Goal: Information Seeking & Learning: Learn about a topic

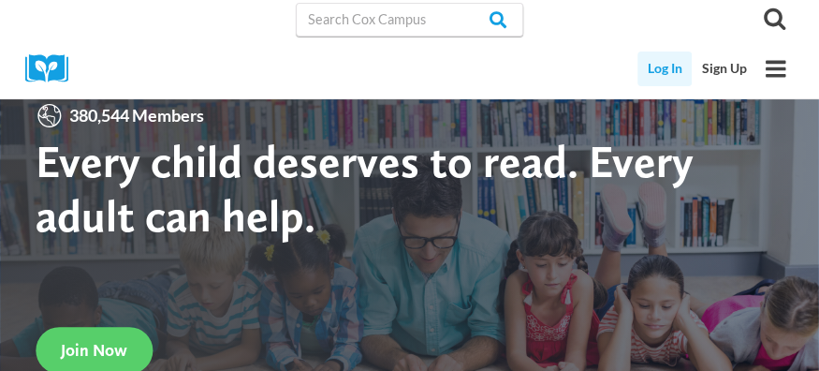
click at [668, 65] on link "Log In" at bounding box center [664, 68] width 55 height 35
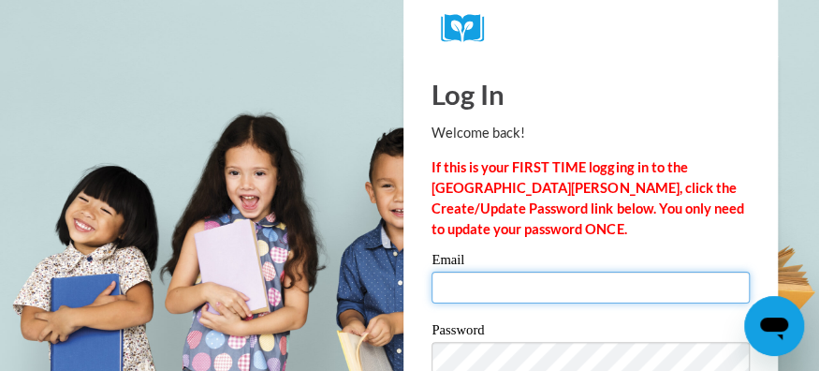
click at [470, 288] on input "Email" at bounding box center [591, 287] width 318 height 32
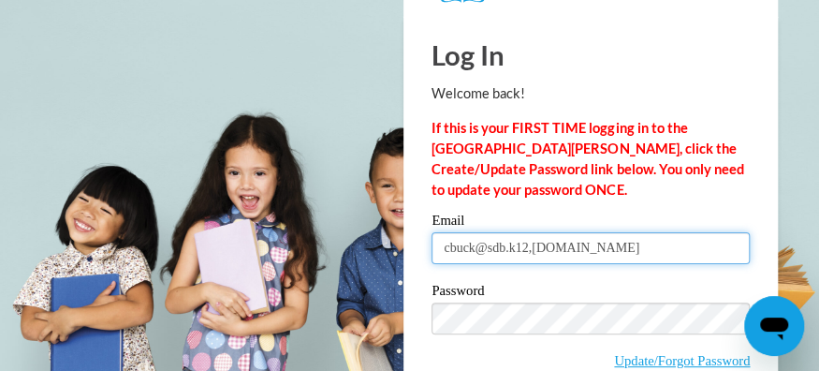
scroll to position [45, 0]
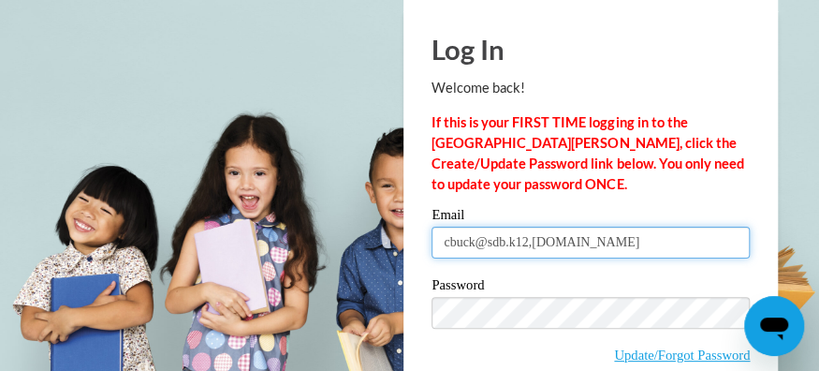
type input "cbuck@sdb.k12,wi.us"
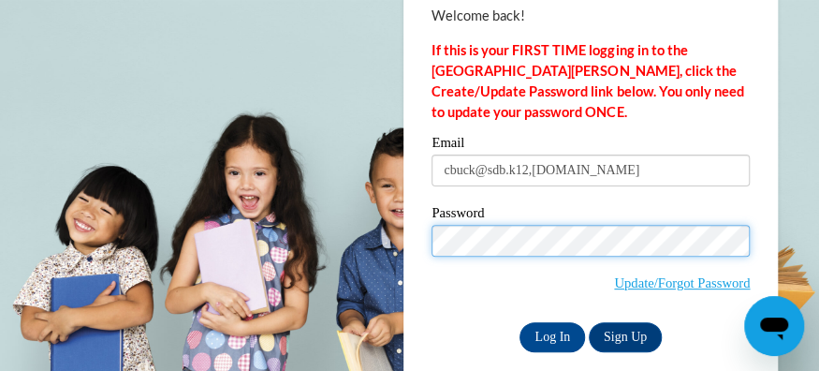
scroll to position [122, 0]
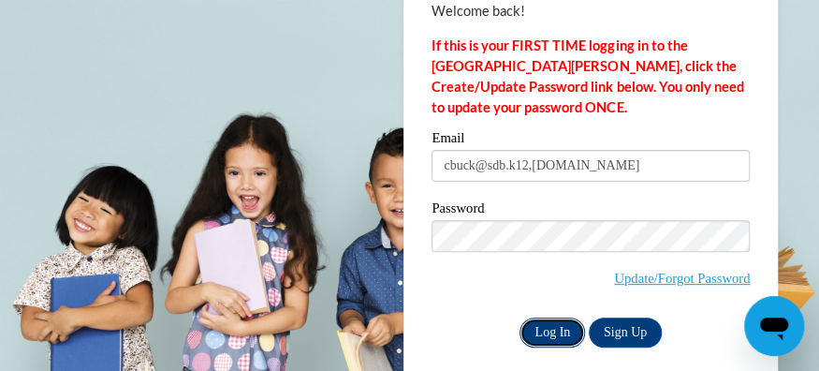
click at [561, 335] on input "Log In" at bounding box center [552, 332] width 66 height 30
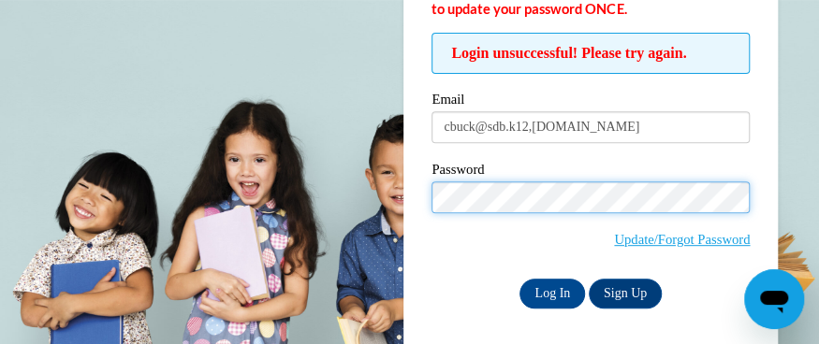
scroll to position [225, 0]
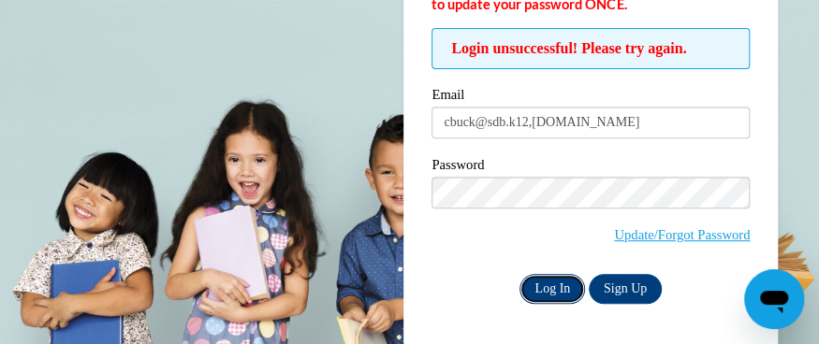
click at [544, 285] on input "Log In" at bounding box center [552, 289] width 66 height 30
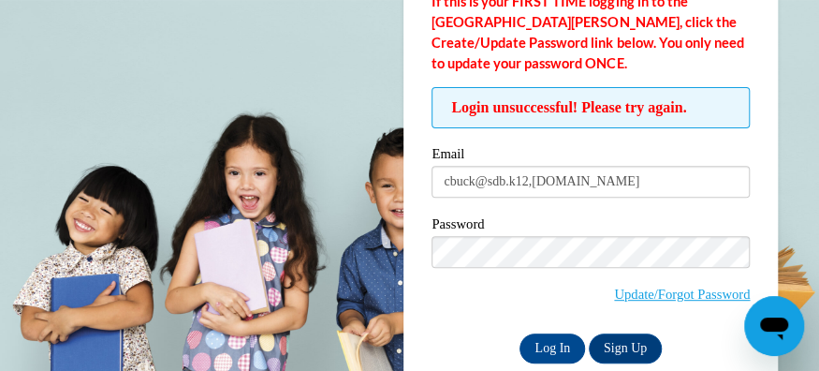
scroll to position [173, 0]
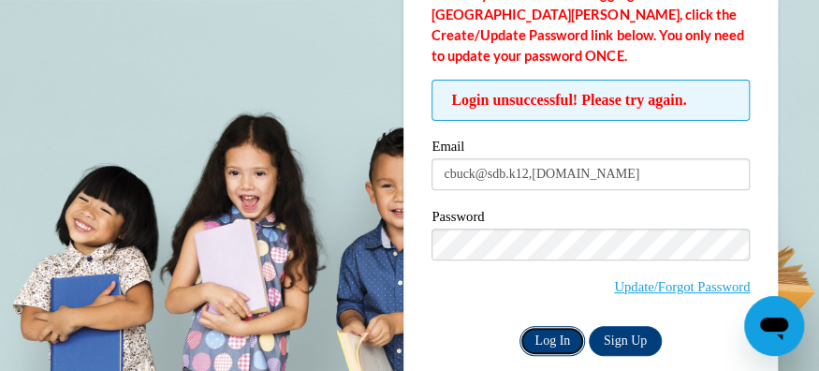
click at [549, 338] on input "Log In" at bounding box center [552, 341] width 66 height 30
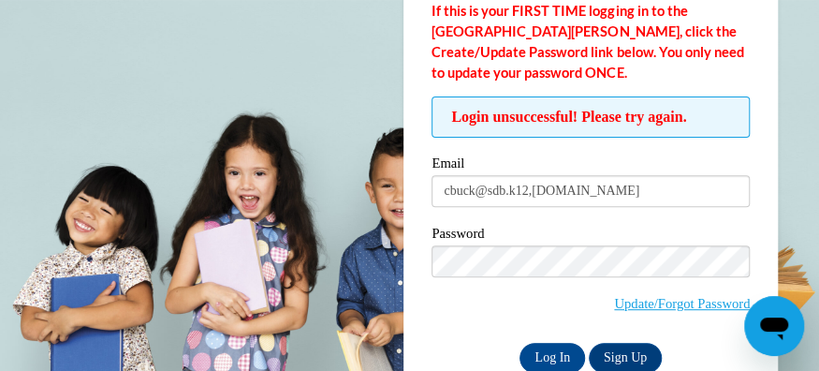
scroll to position [157, 0]
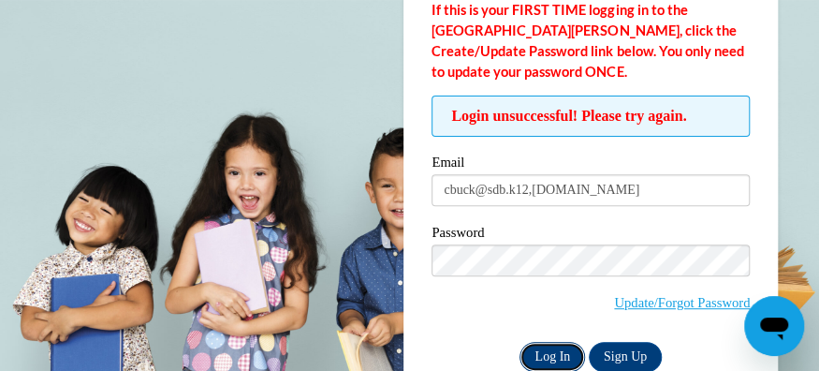
click at [549, 349] on input "Log In" at bounding box center [552, 357] width 66 height 30
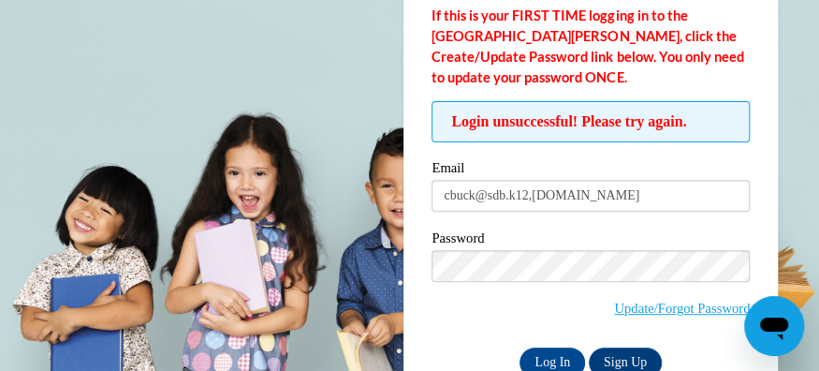
scroll to position [153, 0]
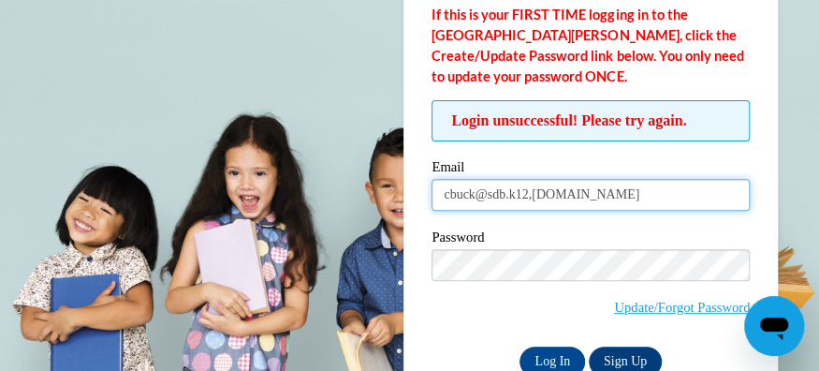
click at [535, 200] on input "cbuck@sdb.k12,wi.us" at bounding box center [591, 195] width 318 height 32
type input "cbuck@sdb.k12.wi.us"
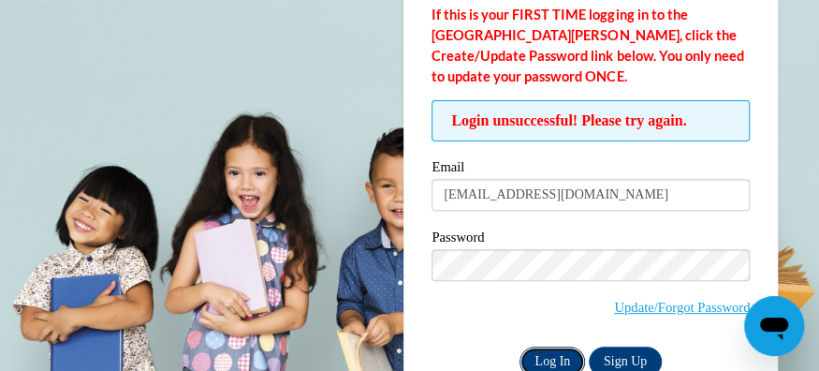
click at [539, 355] on input "Log In" at bounding box center [552, 361] width 66 height 30
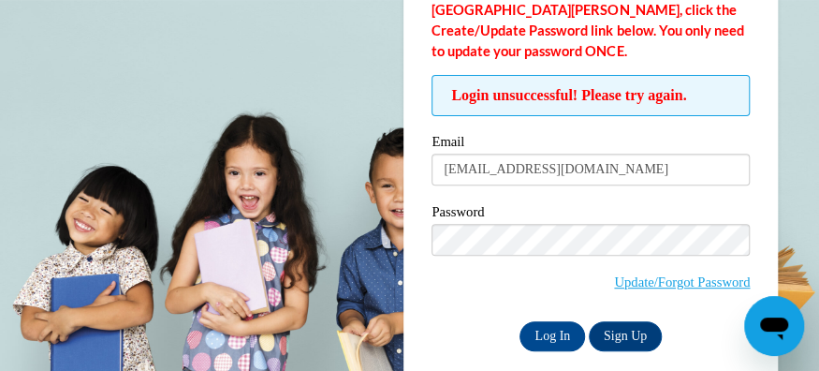
scroll to position [183, 0]
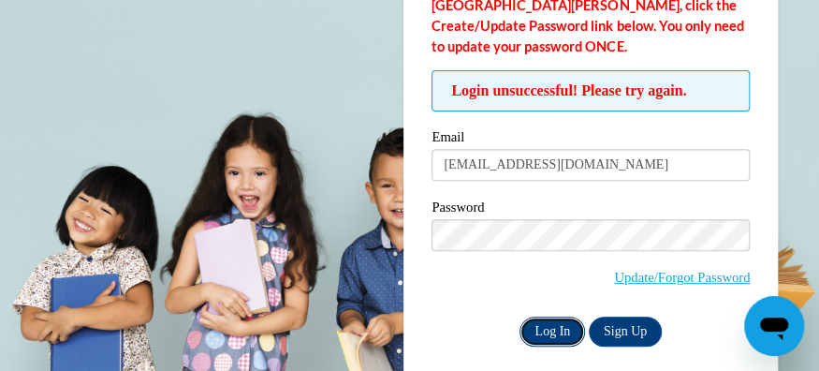
click at [552, 331] on input "Log In" at bounding box center [552, 331] width 66 height 30
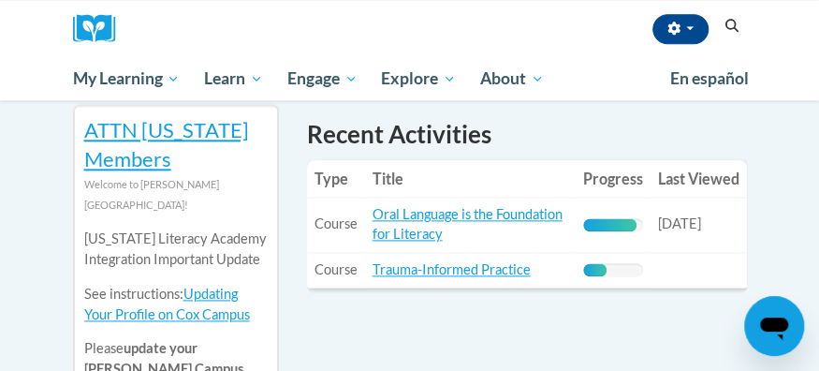
scroll to position [709, 0]
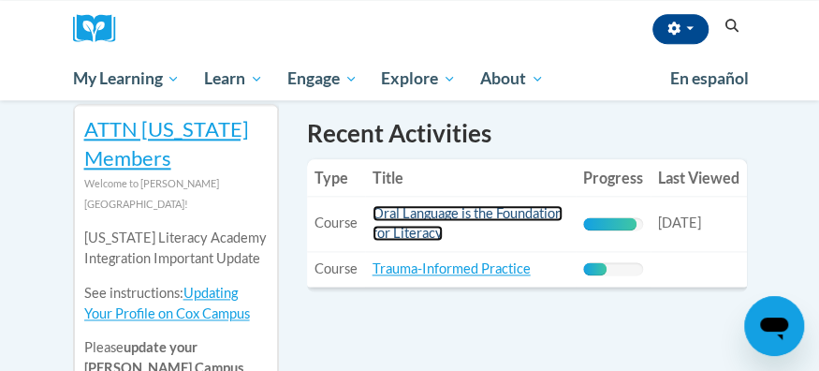
click at [479, 212] on link "Oral Language is the Foundation for Literacy" at bounding box center [468, 223] width 190 height 36
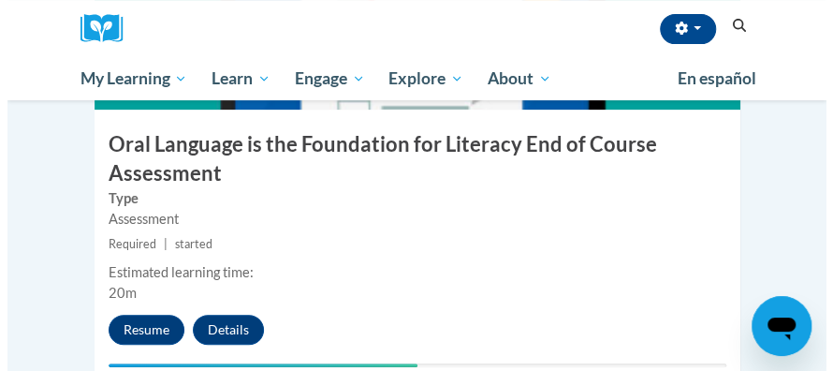
scroll to position [5090, 0]
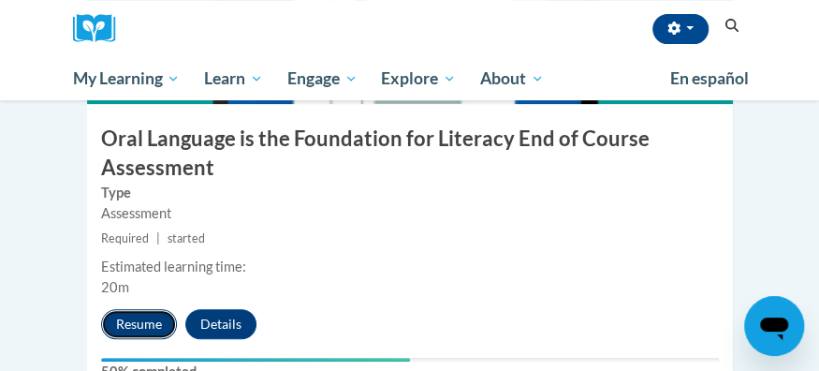
click at [137, 309] on button "Resume" at bounding box center [139, 324] width 76 height 30
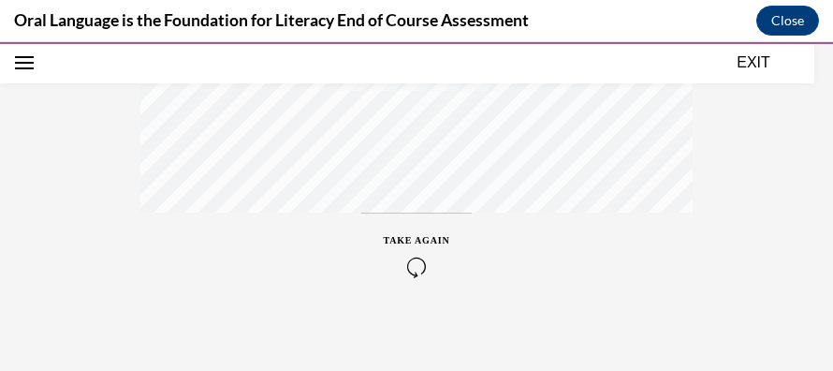
scroll to position [630, 0]
click at [421, 224] on div "TAKE AGAIN" at bounding box center [417, 246] width 66 height 44
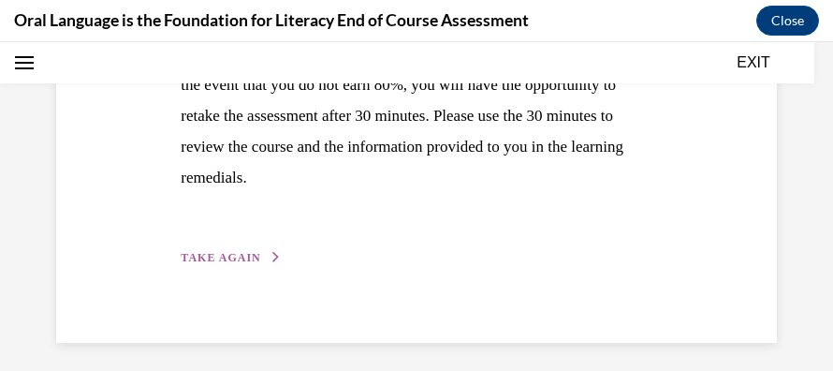
scroll to position [519, 0]
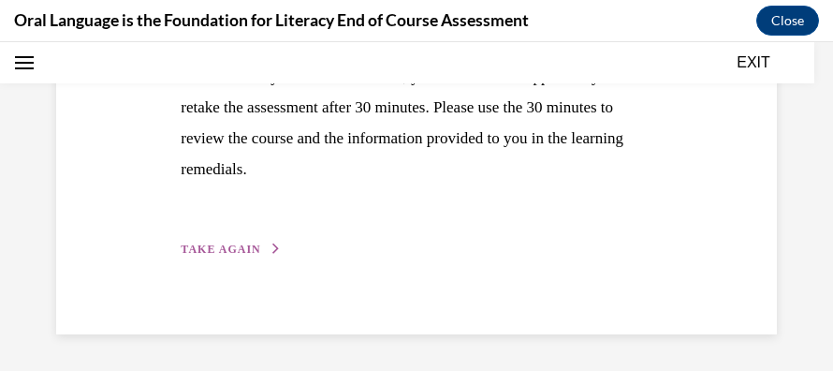
click at [228, 246] on span "TAKE AGAIN" at bounding box center [221, 248] width 80 height 13
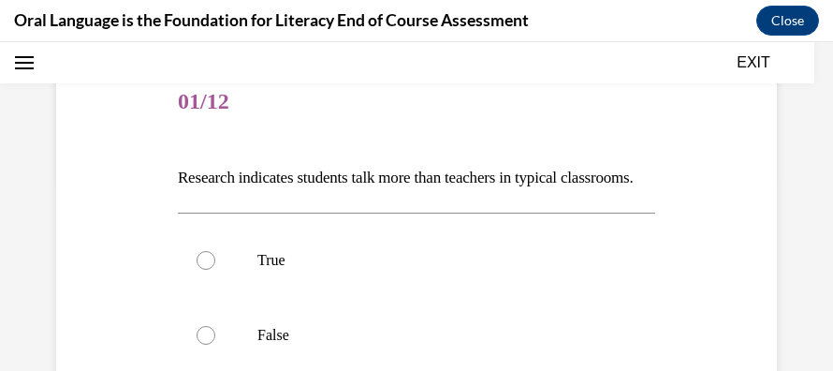
scroll to position [255, 0]
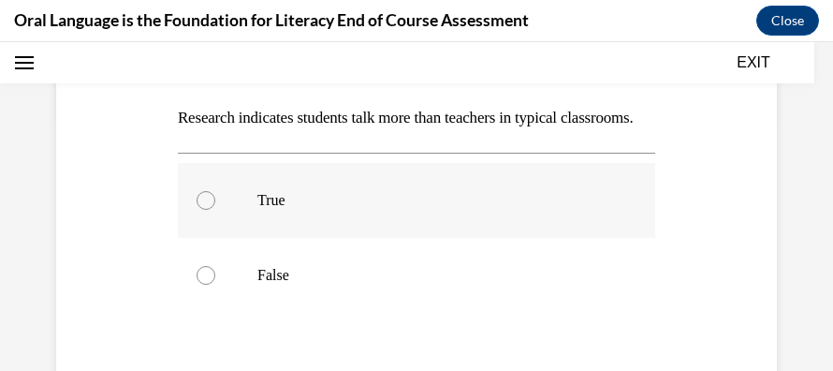
click at [204, 210] on div at bounding box center [206, 200] width 19 height 19
click at [204, 210] on input "True" at bounding box center [206, 200] width 19 height 19
radio input "true"
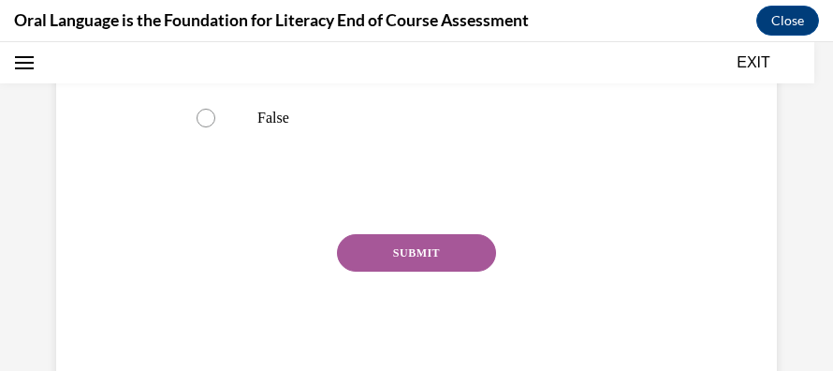
scroll to position [414, 0]
click at [447, 270] on button "SUBMIT" at bounding box center [416, 250] width 159 height 37
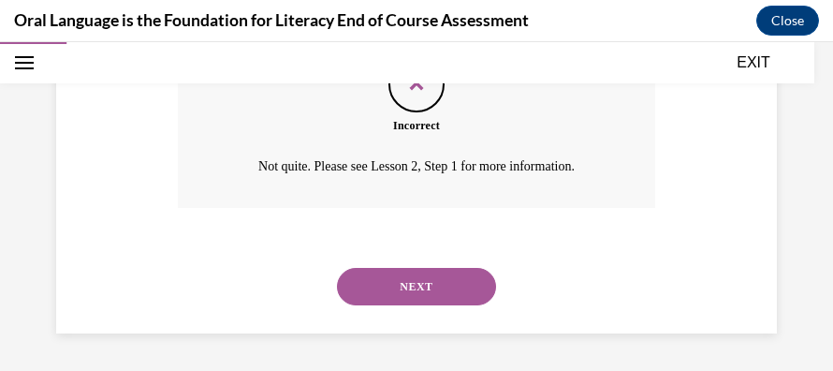
scroll to position [649, 0]
click at [447, 290] on button "NEXT" at bounding box center [416, 286] width 159 height 37
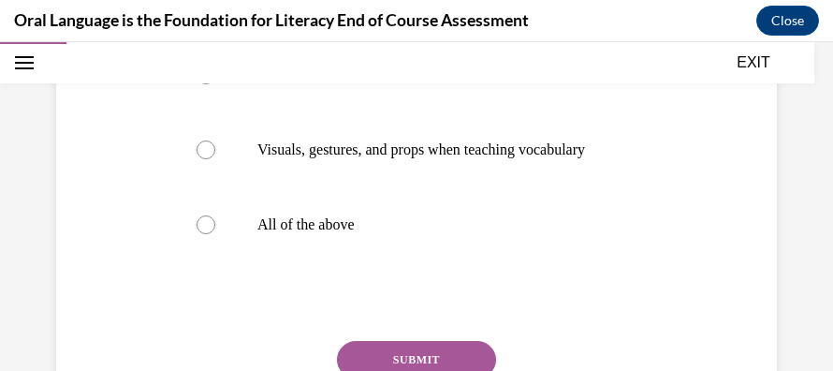
scroll to position [488, 0]
click at [205, 233] on div at bounding box center [206, 223] width 19 height 19
click at [205, 233] on input "All of the above" at bounding box center [206, 223] width 19 height 19
radio input "true"
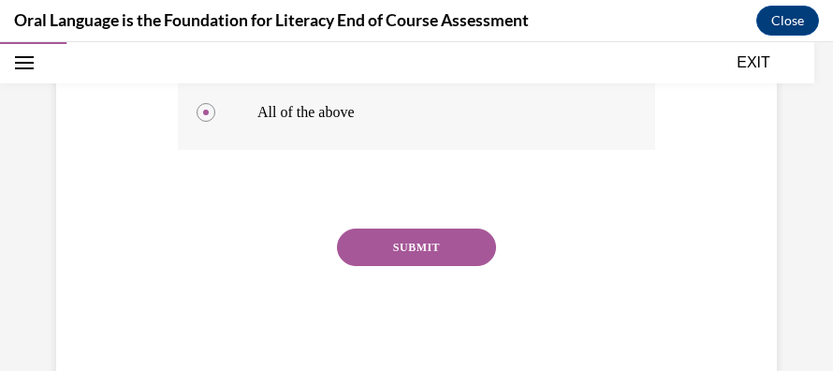
scroll to position [600, 0]
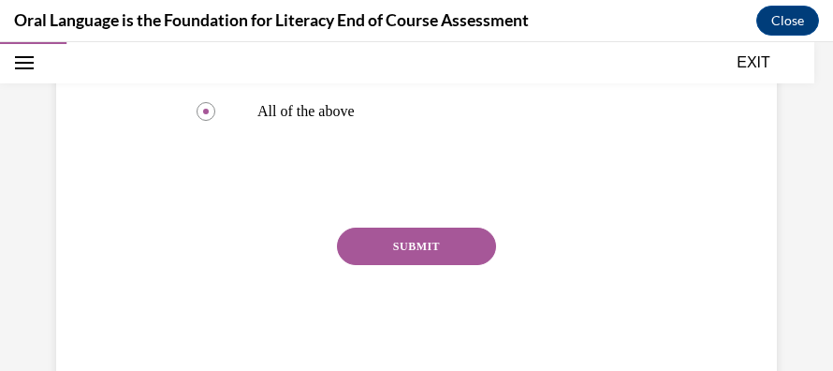
click at [384, 261] on button "SUBMIT" at bounding box center [416, 245] width 159 height 37
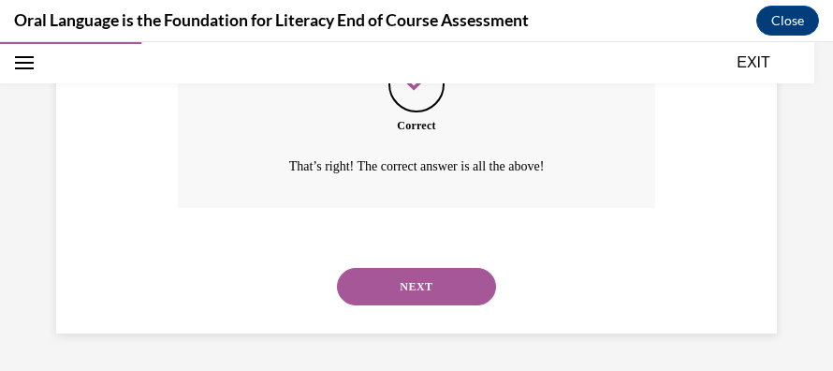
scroll to position [817, 0]
click at [393, 283] on button "NEXT" at bounding box center [416, 286] width 159 height 37
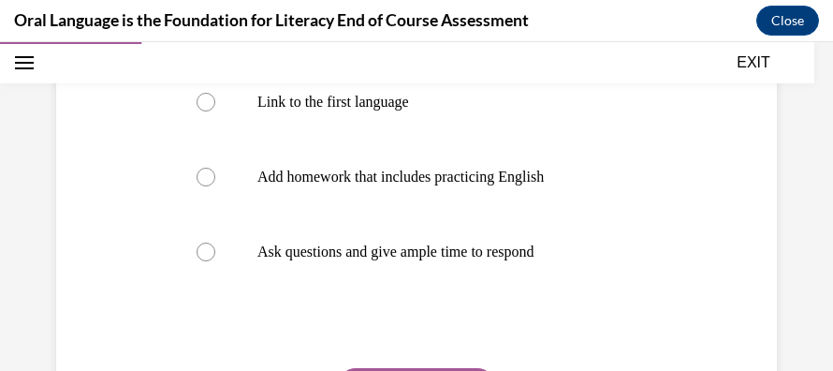
scroll to position [479, 0]
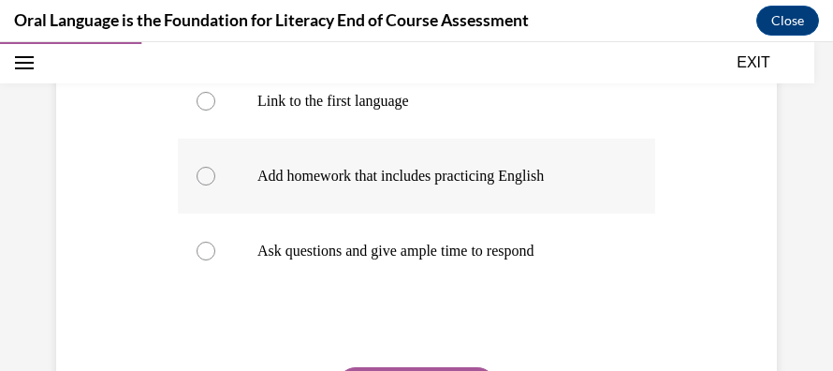
click at [203, 172] on div at bounding box center [206, 176] width 19 height 19
click at [203, 172] on input "Add homework that includes practicing English" at bounding box center [206, 176] width 19 height 19
radio input "true"
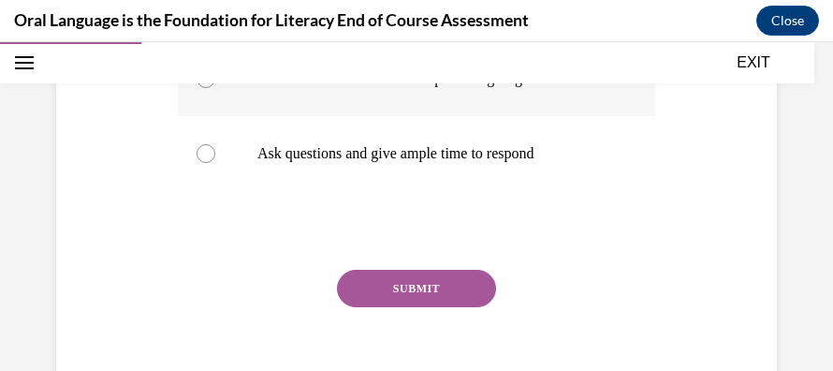
scroll to position [582, 0]
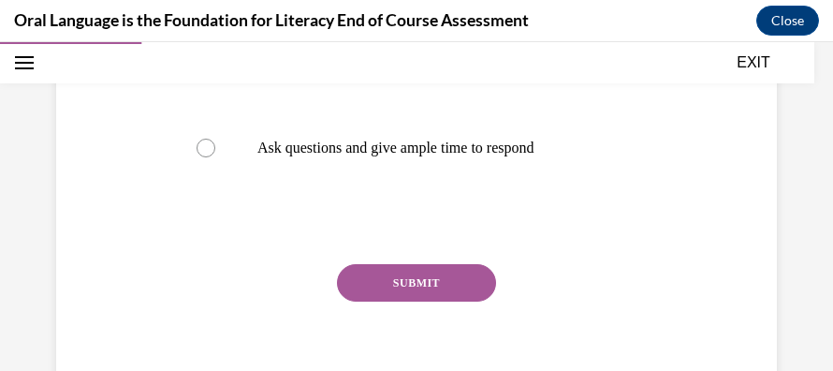
click at [378, 279] on button "SUBMIT" at bounding box center [416, 282] width 159 height 37
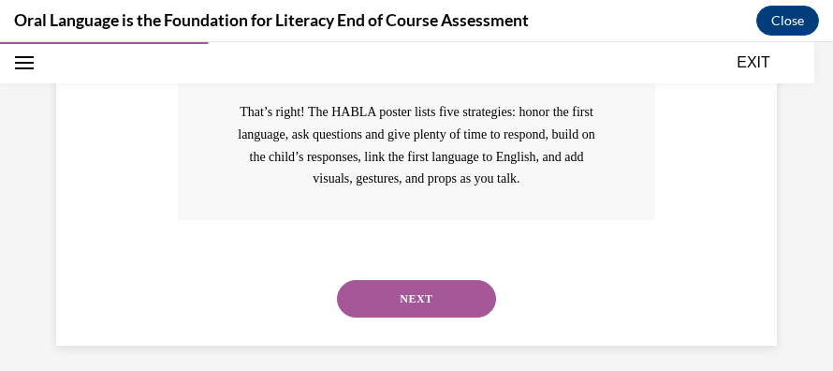
scroll to position [884, 0]
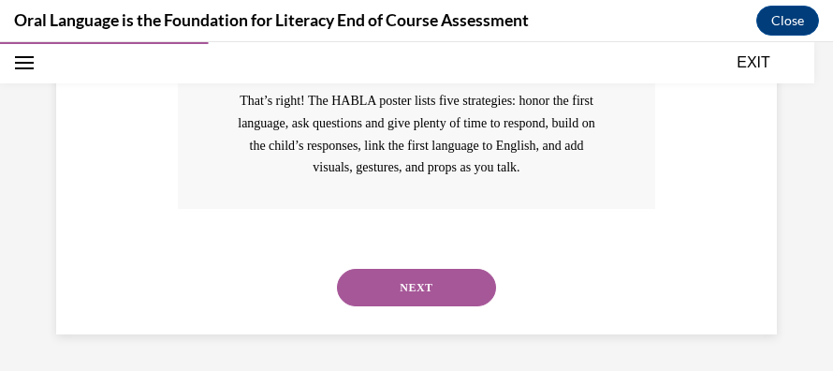
click at [379, 281] on button "NEXT" at bounding box center [416, 287] width 159 height 37
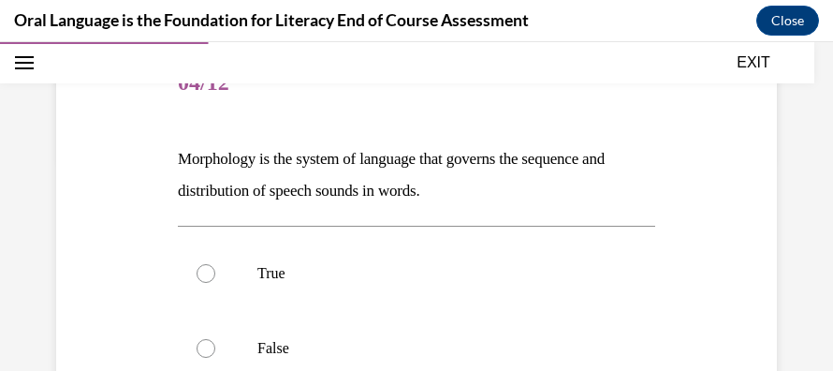
scroll to position [215, 0]
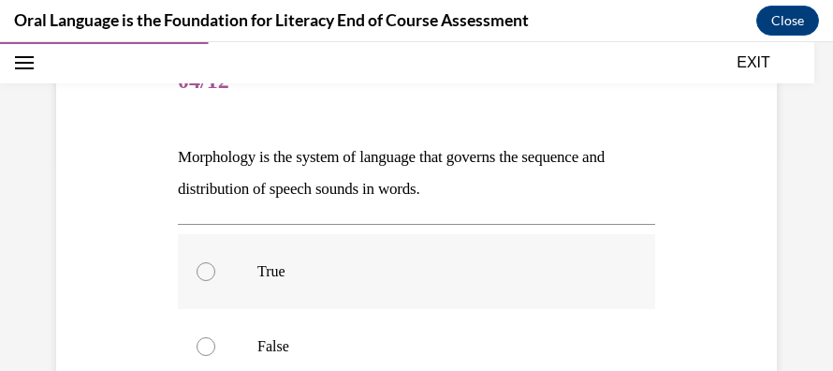
click at [202, 270] on div at bounding box center [206, 271] width 19 height 19
click at [202, 270] on input "True" at bounding box center [206, 271] width 19 height 19
radio input "true"
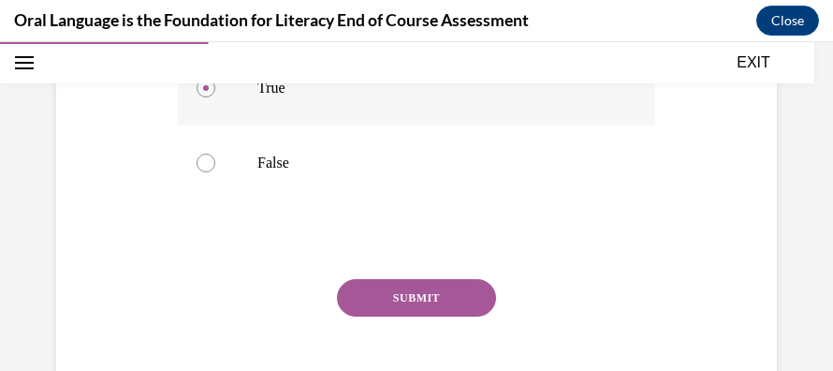
scroll to position [401, 0]
click at [346, 339] on div "SUBMIT" at bounding box center [416, 324] width 477 height 94
click at [423, 286] on button "SUBMIT" at bounding box center [416, 295] width 159 height 37
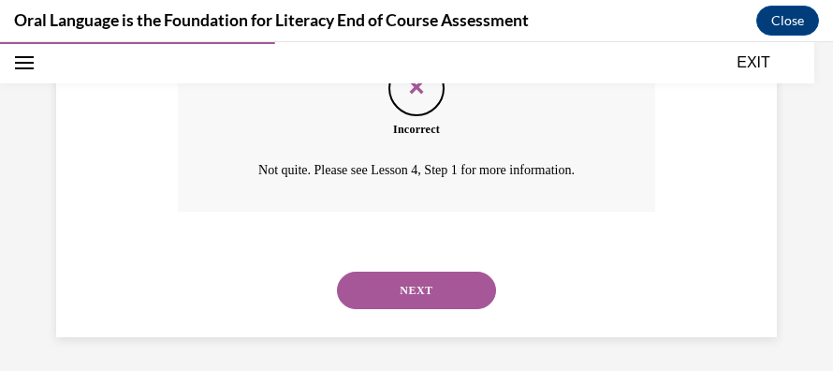
scroll to position [649, 0]
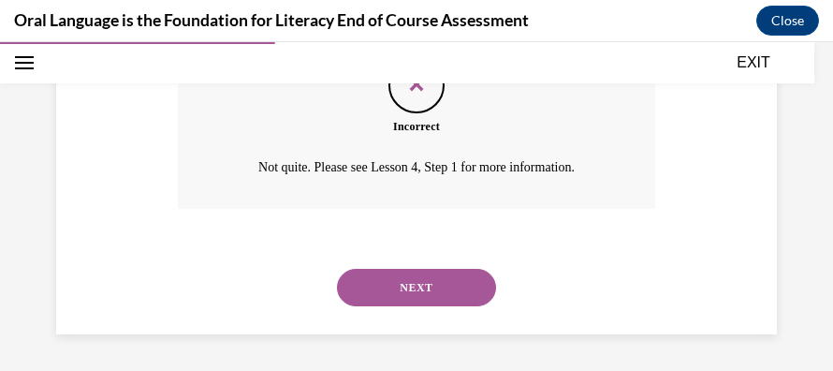
click at [423, 286] on button "NEXT" at bounding box center [416, 287] width 159 height 37
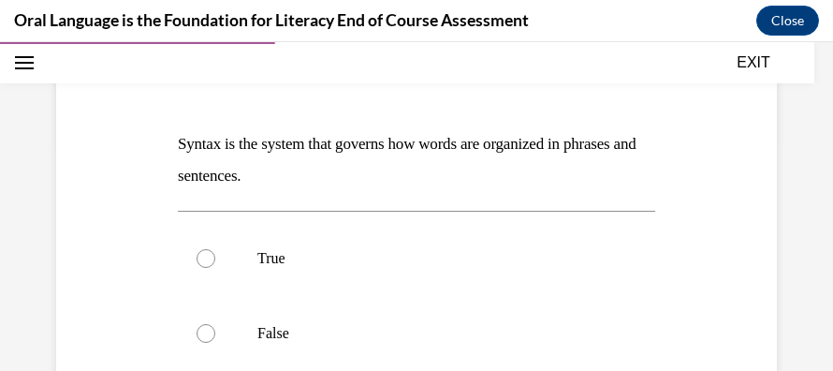
scroll to position [230, 0]
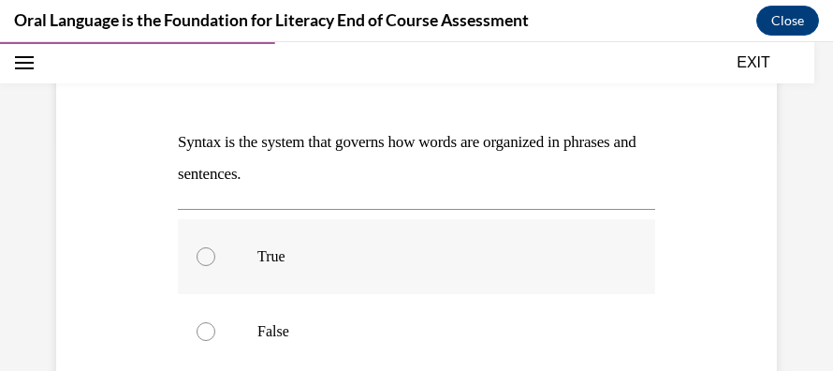
click at [204, 258] on div at bounding box center [206, 256] width 19 height 19
click at [204, 258] on input "True" at bounding box center [206, 256] width 19 height 19
radio input "true"
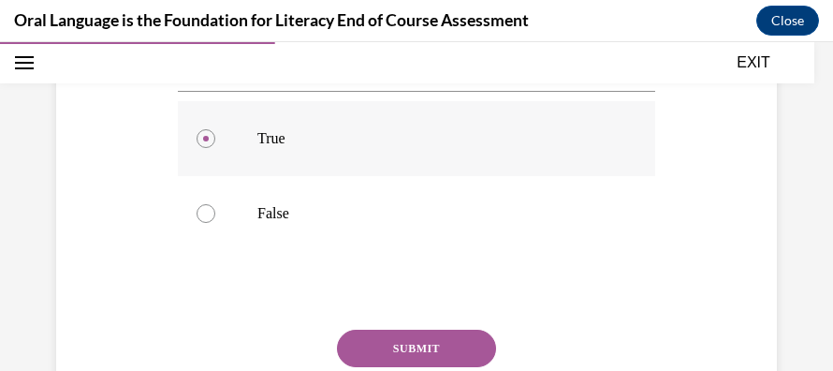
scroll to position [348, 0]
click at [400, 343] on button "SUBMIT" at bounding box center [416, 347] width 159 height 37
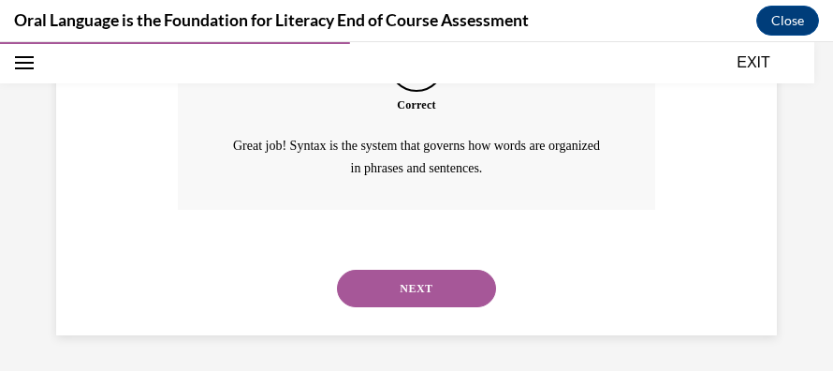
scroll to position [670, 0]
click at [391, 283] on button "NEXT" at bounding box center [416, 288] width 159 height 37
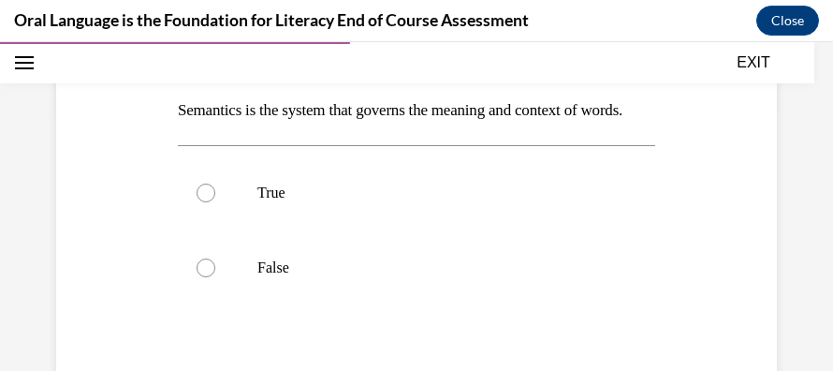
scroll to position [260, 0]
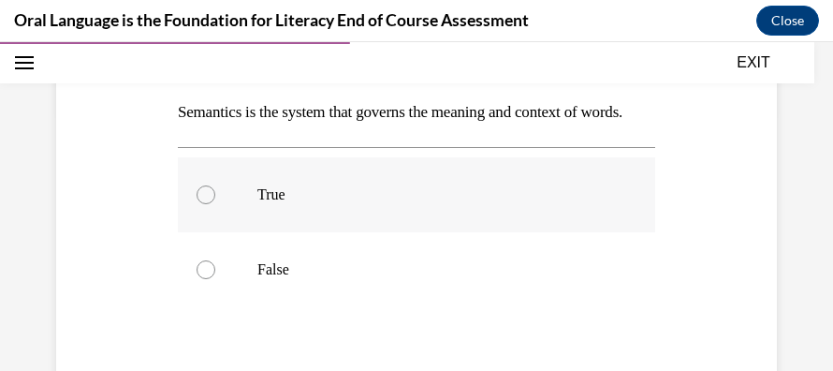
click at [202, 204] on div at bounding box center [206, 194] width 19 height 19
click at [202, 204] on input "True" at bounding box center [206, 194] width 19 height 19
radio input "true"
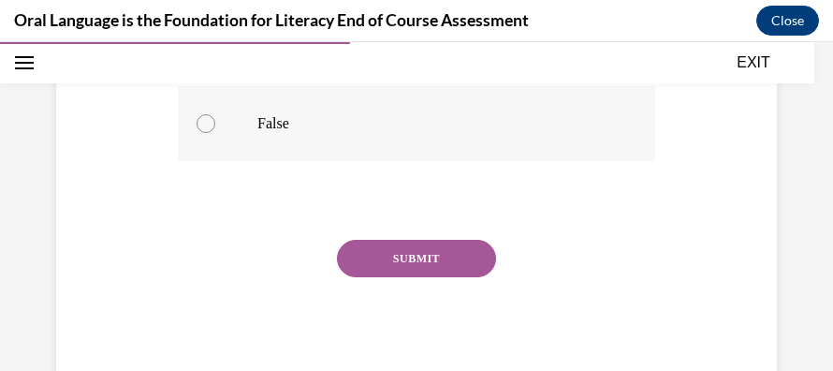
click at [388, 277] on button "SUBMIT" at bounding box center [416, 258] width 159 height 37
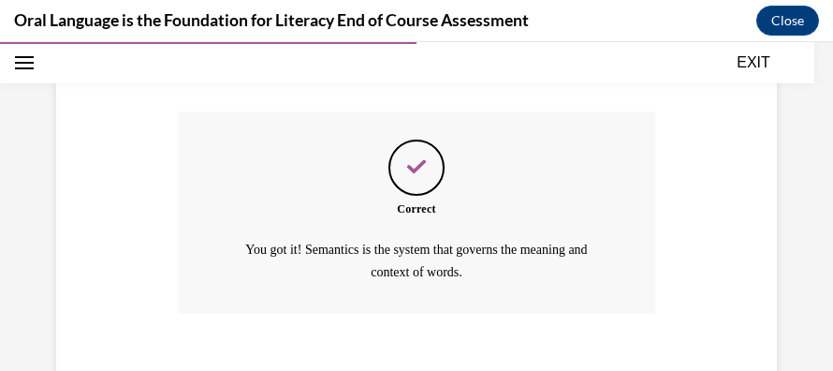
click at [388, 303] on div "Question 06/12 Semantics is the system that governs the meaning and context of …" at bounding box center [416, 82] width 477 height 713
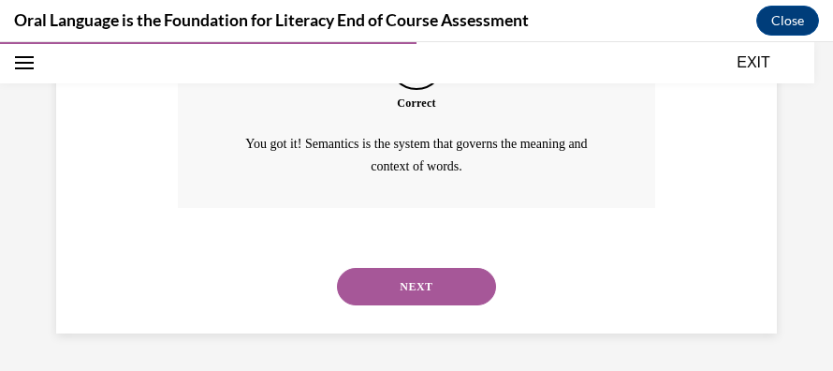
scroll to position [670, 0]
click at [414, 285] on button "NEXT" at bounding box center [416, 286] width 159 height 37
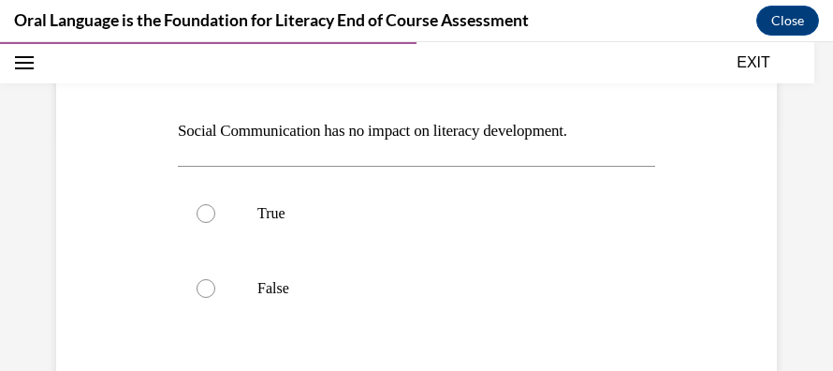
scroll to position [241, 0]
click at [211, 285] on div at bounding box center [206, 288] width 19 height 19
click at [211, 285] on input "False" at bounding box center [206, 288] width 19 height 19
radio input "true"
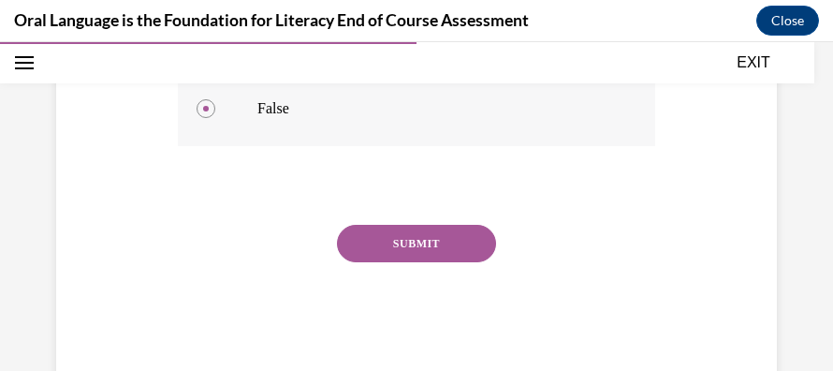
scroll to position [427, 0]
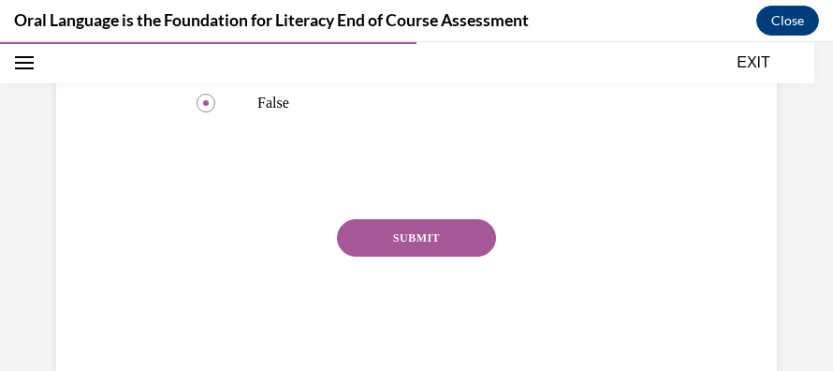
click at [391, 236] on button "SUBMIT" at bounding box center [416, 237] width 159 height 37
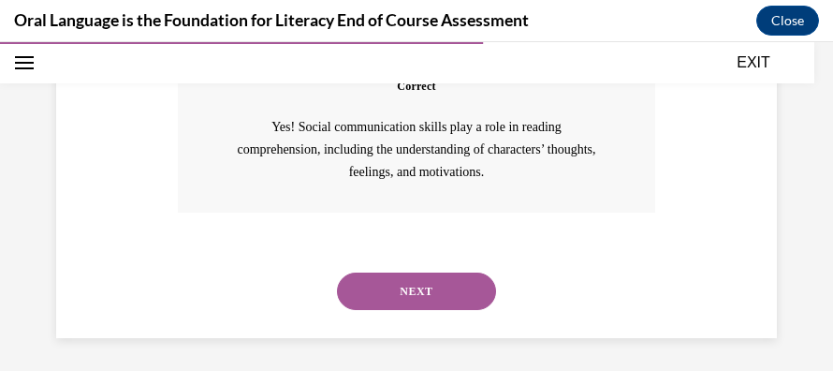
scroll to position [661, 0]
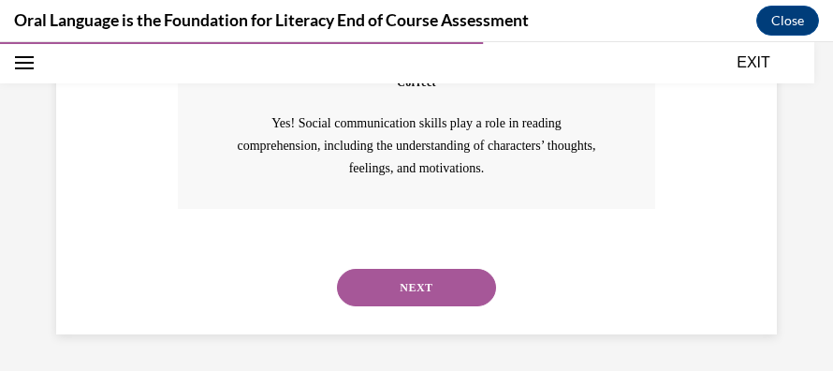
click at [402, 286] on button "NEXT" at bounding box center [416, 287] width 159 height 37
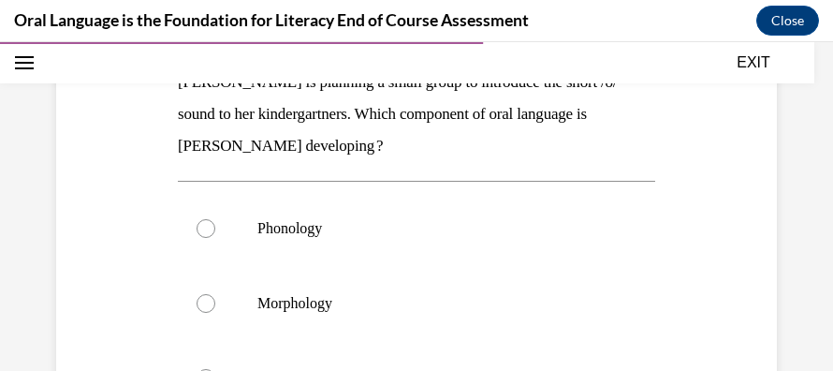
scroll to position [291, 0]
click at [208, 301] on div at bounding box center [206, 302] width 19 height 19
click at [208, 301] on input "Morphology" at bounding box center [206, 302] width 19 height 19
radio input "true"
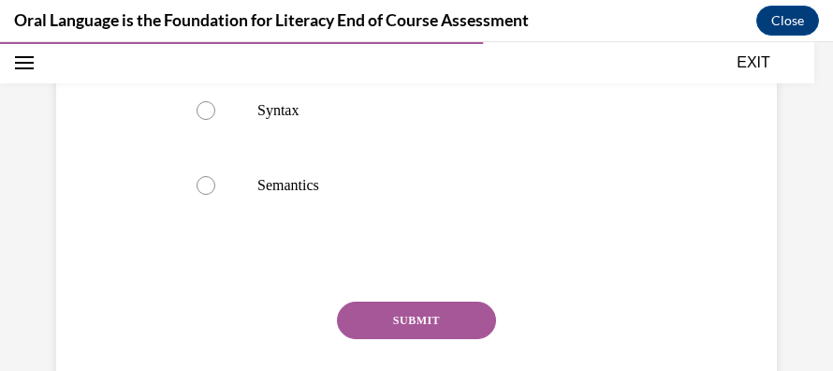
scroll to position [570, 0]
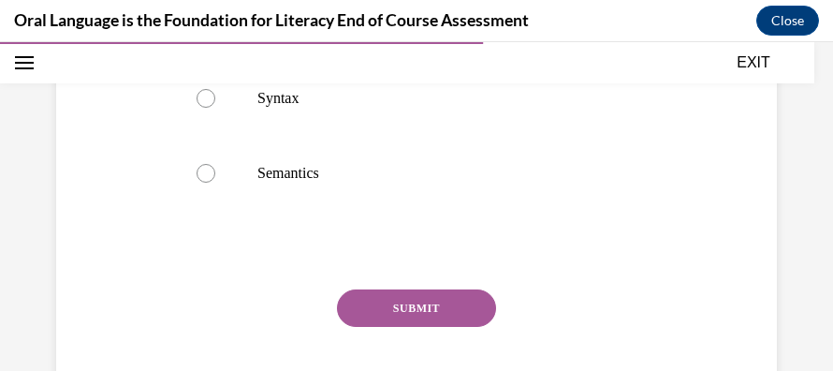
click at [423, 312] on button "SUBMIT" at bounding box center [416, 307] width 159 height 37
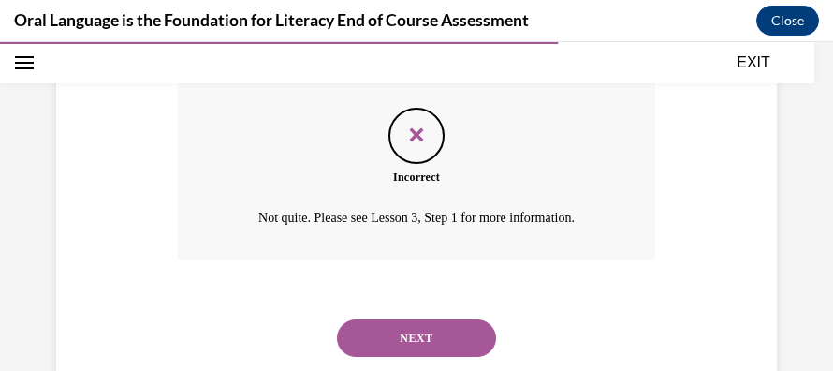
scroll to position [830, 0]
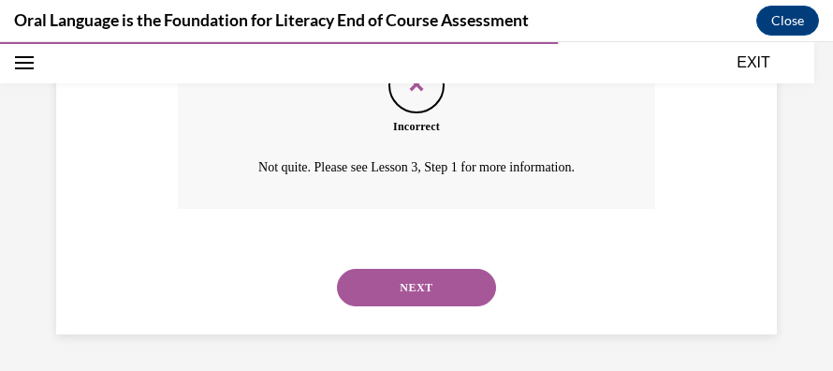
click at [409, 278] on button "NEXT" at bounding box center [416, 287] width 159 height 37
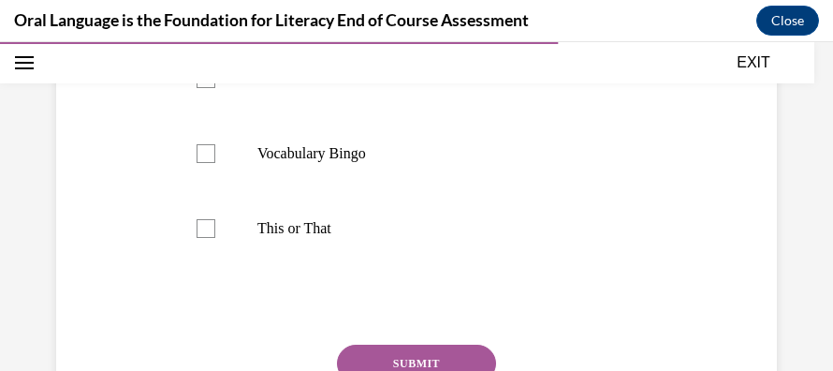
scroll to position [513, 0]
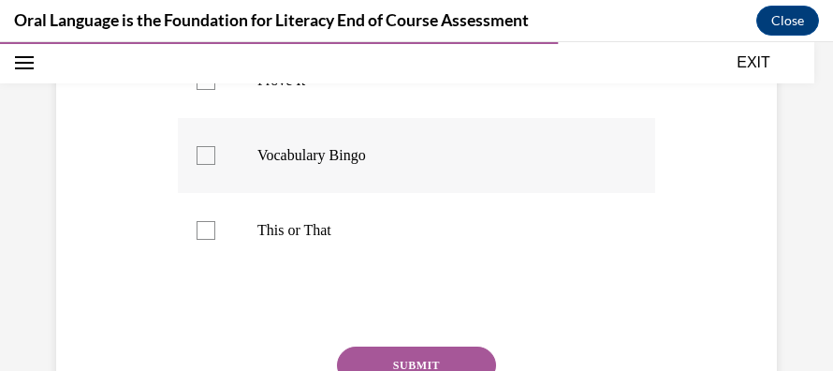
click at [197, 165] on div at bounding box center [206, 155] width 19 height 19
click at [197, 165] on input "Vocabulary Bingo" at bounding box center [206, 155] width 19 height 19
checkbox input "true"
click at [200, 240] on div at bounding box center [206, 230] width 19 height 19
click at [200, 240] on input "This or That" at bounding box center [206, 230] width 19 height 19
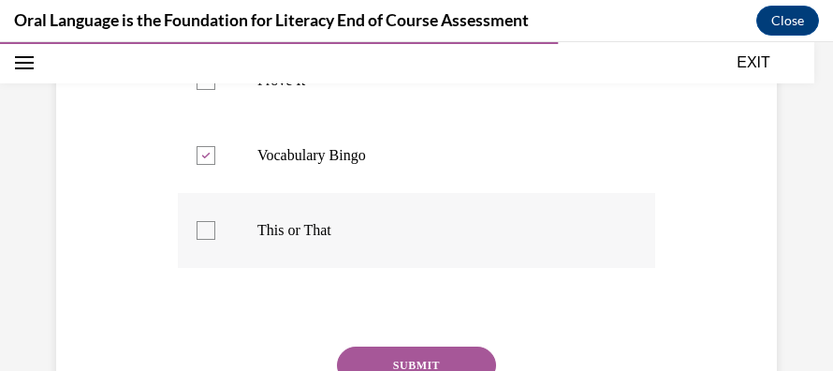
checkbox input "true"
click at [200, 90] on div at bounding box center [206, 80] width 19 height 19
click at [200, 90] on input "Prove It" at bounding box center [206, 80] width 19 height 19
checkbox input "true"
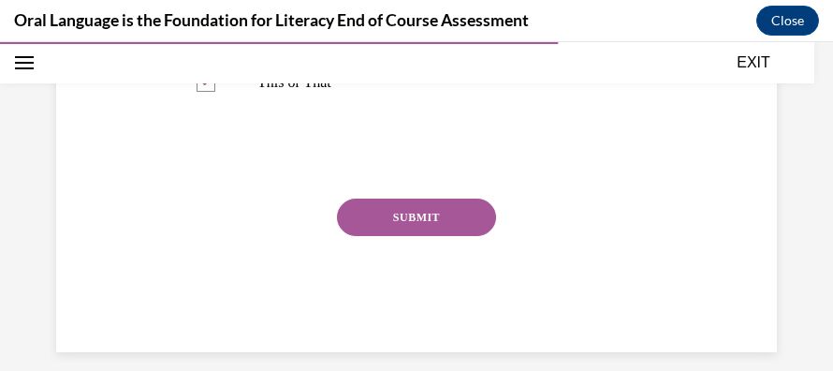
scroll to position [663, 0]
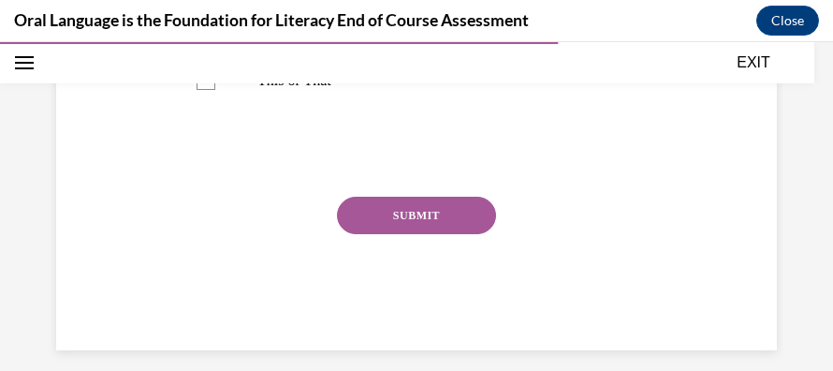
click at [399, 234] on button "SUBMIT" at bounding box center [416, 215] width 159 height 37
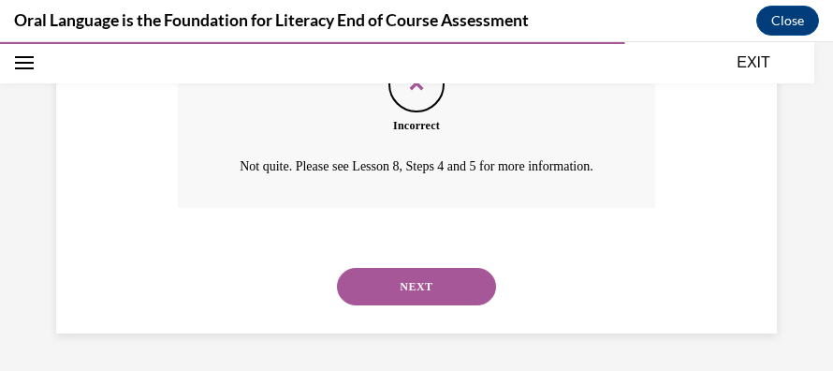
scroll to position [884, 0]
click at [429, 284] on button "NEXT" at bounding box center [416, 286] width 159 height 37
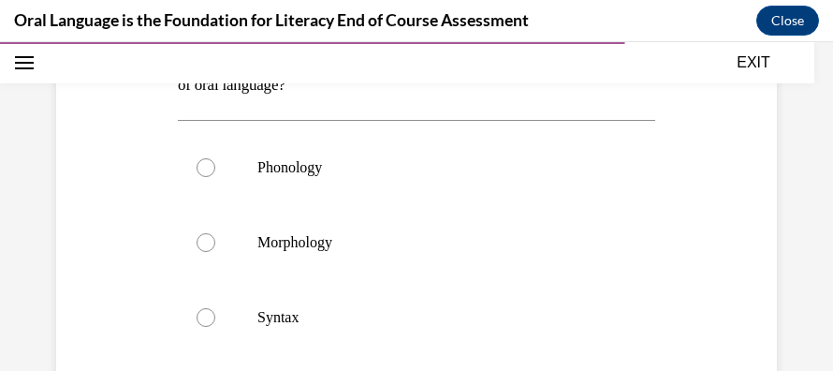
scroll to position [313, 0]
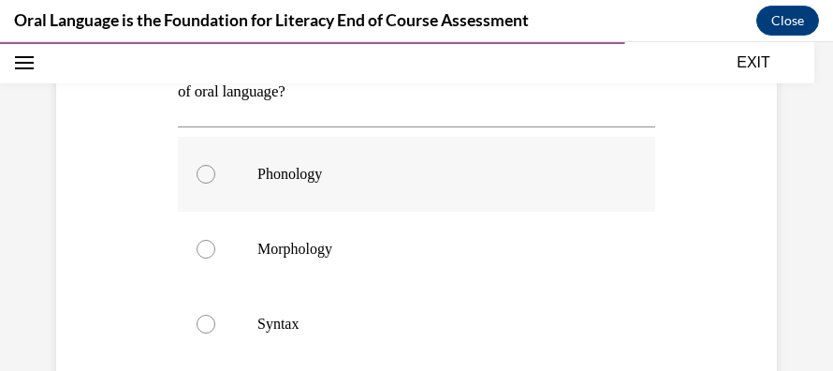
click at [207, 171] on div at bounding box center [206, 174] width 19 height 19
click at [207, 171] on input "Phonology" at bounding box center [206, 174] width 19 height 19
radio input "true"
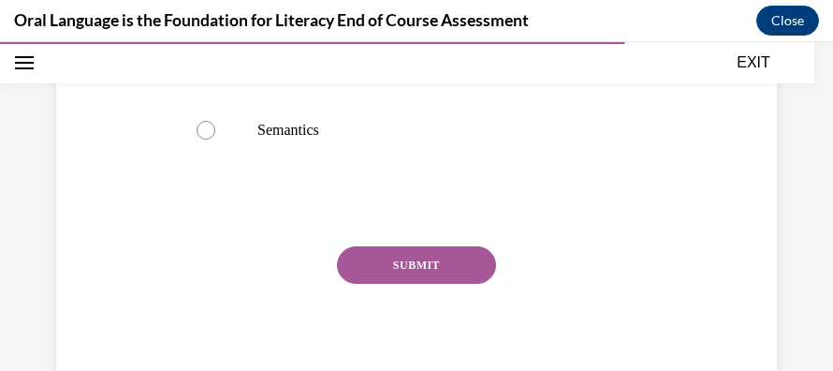
scroll to position [582, 0]
click at [398, 260] on button "SUBMIT" at bounding box center [416, 263] width 159 height 37
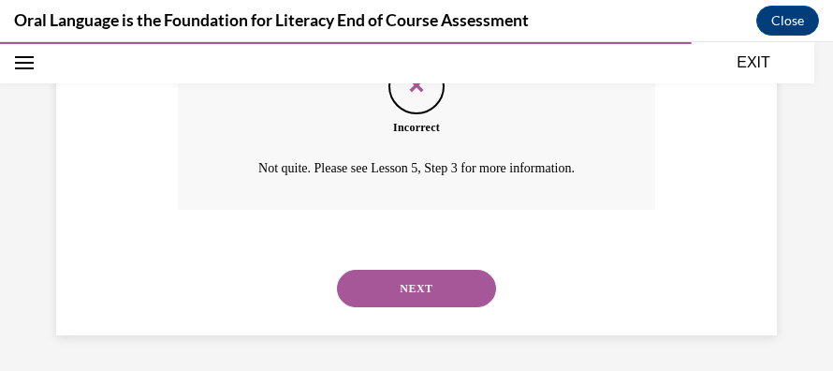
scroll to position [798, 0]
click at [408, 285] on button "NEXT" at bounding box center [416, 287] width 159 height 37
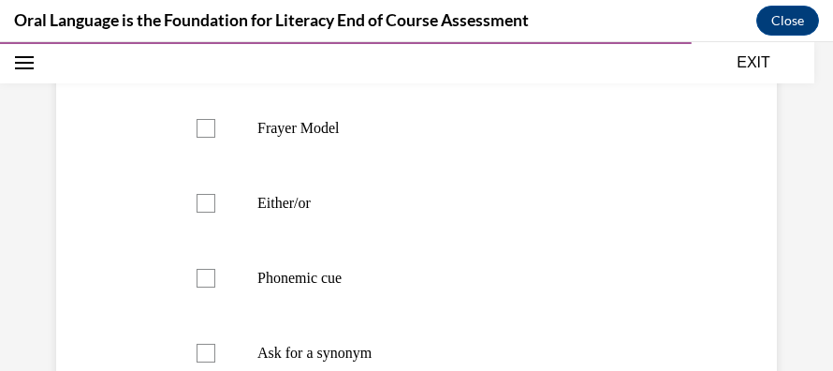
scroll to position [391, 0]
click at [408, 285] on p "Phonemic cue" at bounding box center [432, 277] width 351 height 19
click at [215, 285] on input "Phonemic cue" at bounding box center [206, 277] width 19 height 19
checkbox input "true"
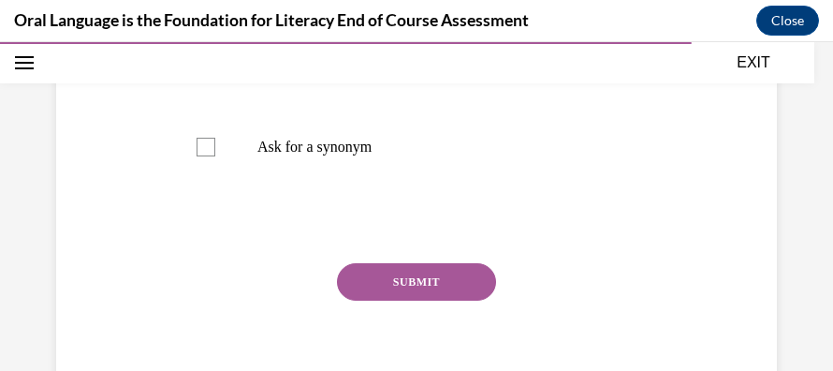
scroll to position [599, 0]
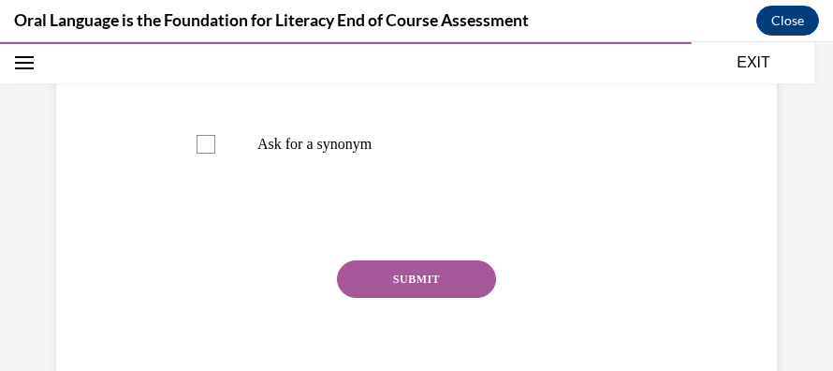
click at [408, 285] on button "SUBMIT" at bounding box center [416, 278] width 159 height 37
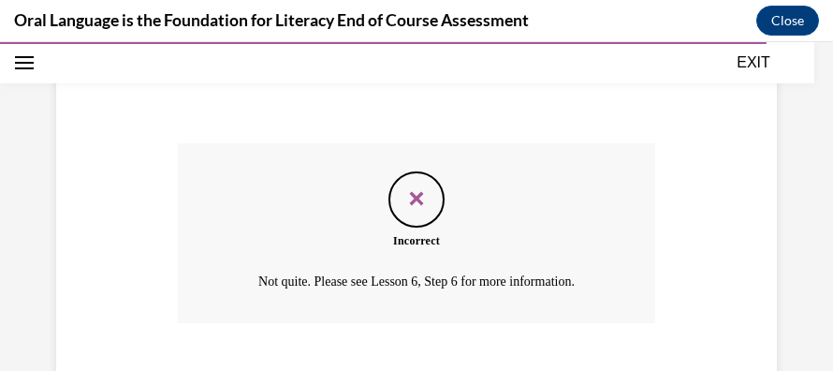
scroll to position [830, 0]
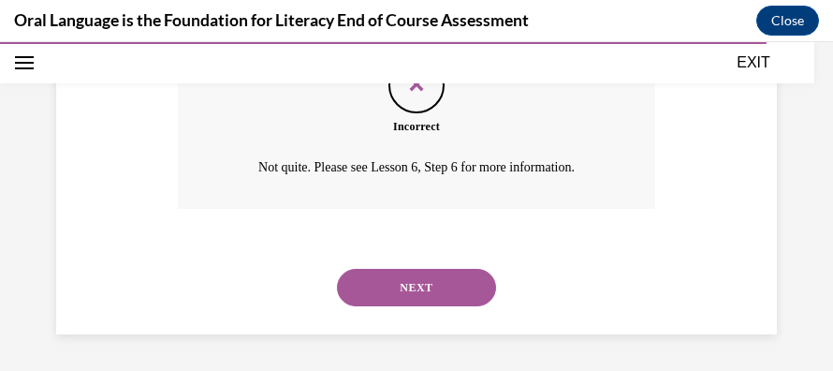
click at [408, 285] on button "NEXT" at bounding box center [416, 287] width 159 height 37
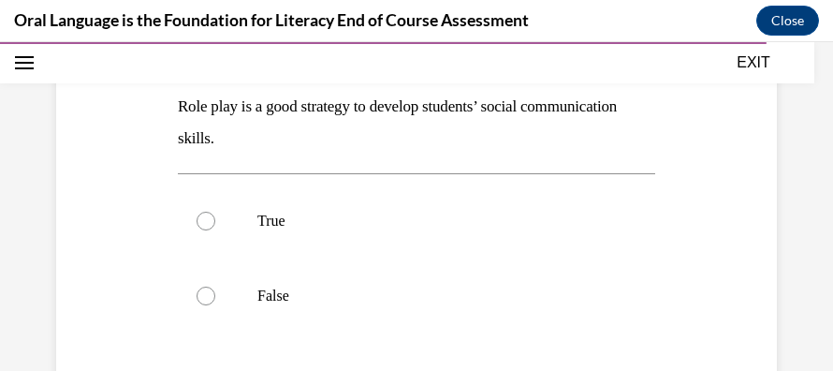
scroll to position [266, 0]
click at [200, 219] on div at bounding box center [206, 221] width 19 height 19
click at [200, 219] on input "True" at bounding box center [206, 221] width 19 height 19
radio input "true"
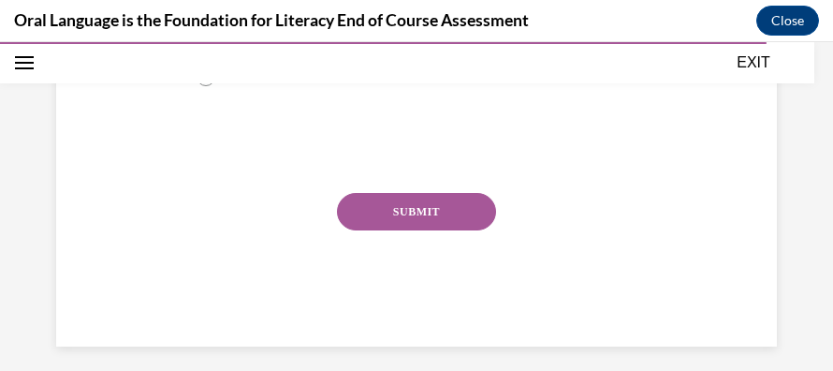
scroll to position [496, 0]
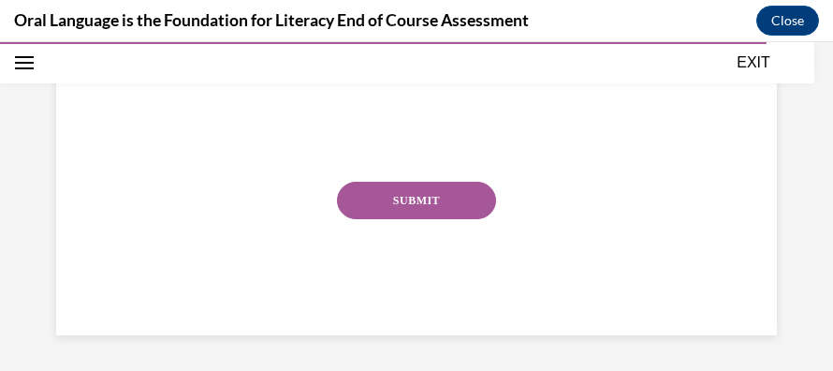
click at [374, 203] on button "SUBMIT" at bounding box center [416, 200] width 159 height 37
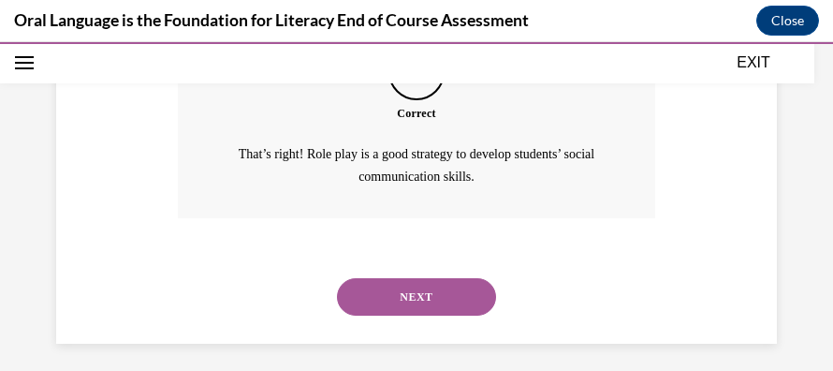
scroll to position [670, 0]
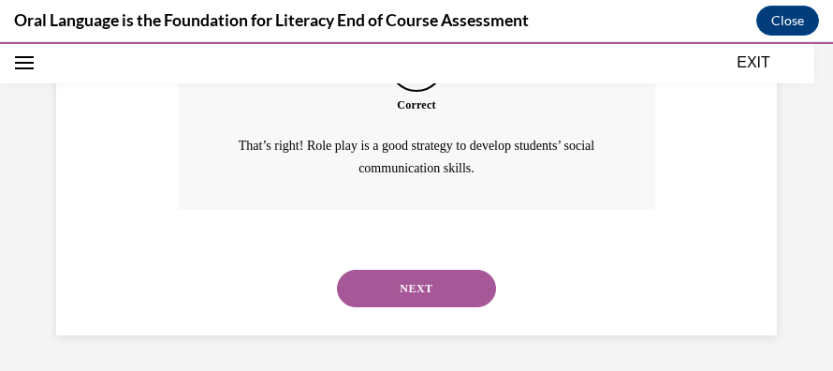
click at [417, 276] on button "NEXT" at bounding box center [416, 288] width 159 height 37
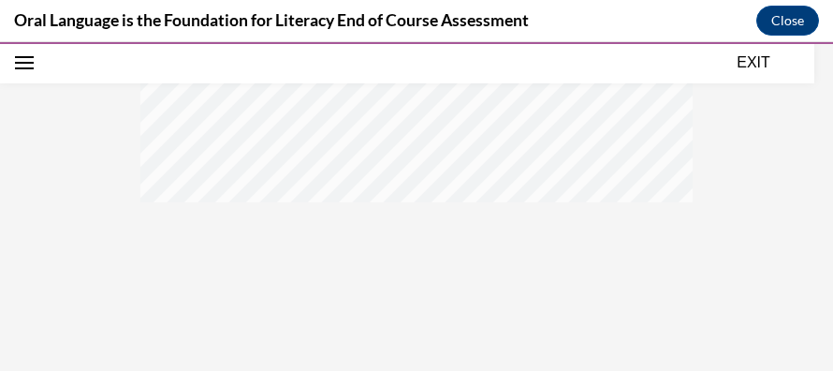
scroll to position [85, 0]
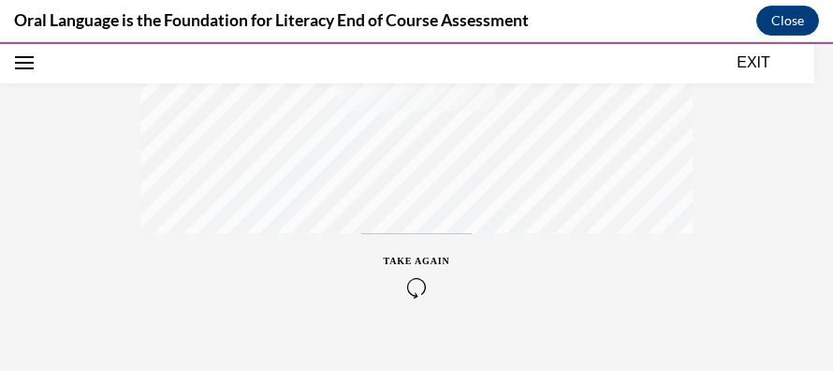
scroll to position [630, 0]
click at [408, 234] on span "TAKE AGAIN" at bounding box center [417, 231] width 66 height 10
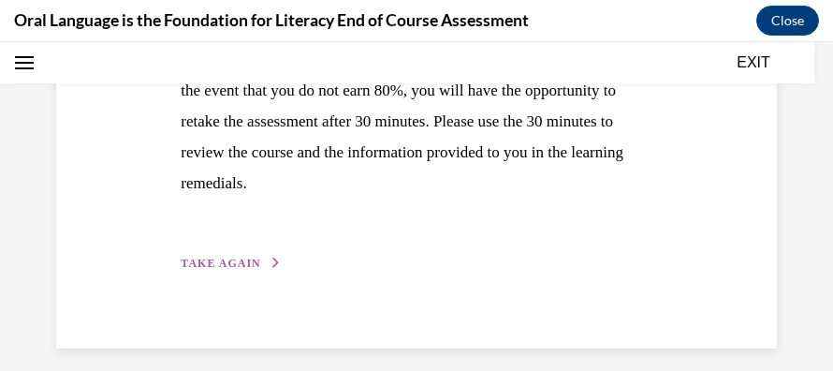
scroll to position [519, 0]
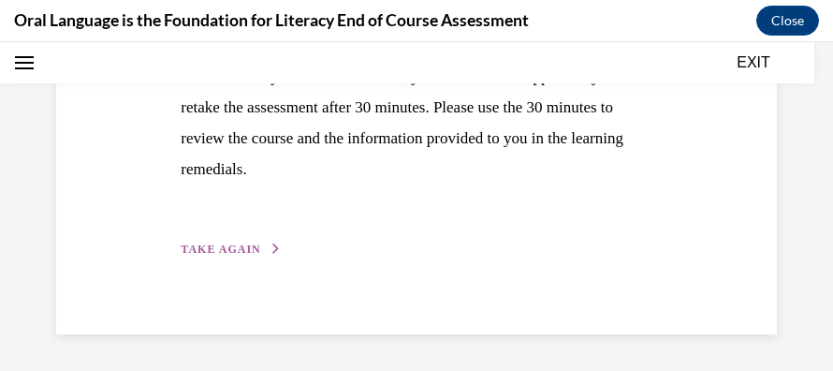
click at [214, 247] on span "TAKE AGAIN" at bounding box center [221, 248] width 80 height 13
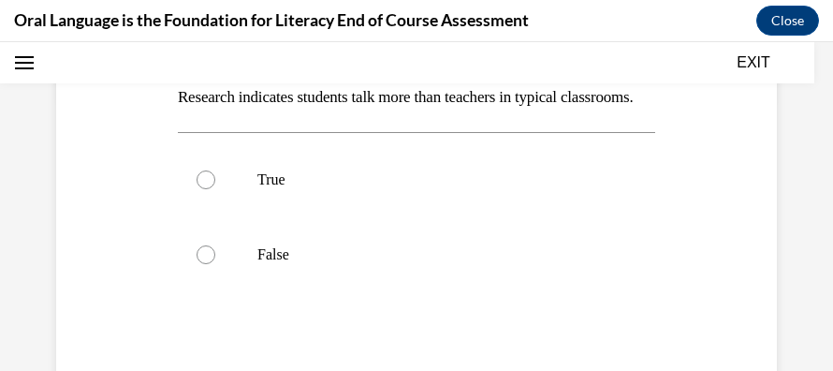
scroll to position [277, 0]
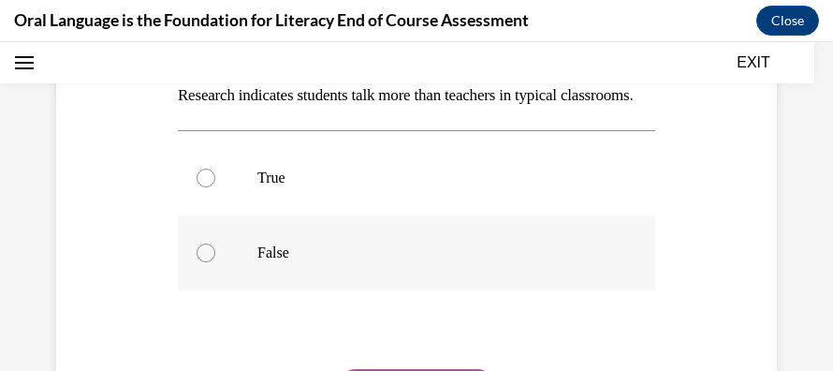
click at [204, 262] on div at bounding box center [206, 252] width 19 height 19
click at [204, 262] on input "False" at bounding box center [206, 252] width 19 height 19
radio input "true"
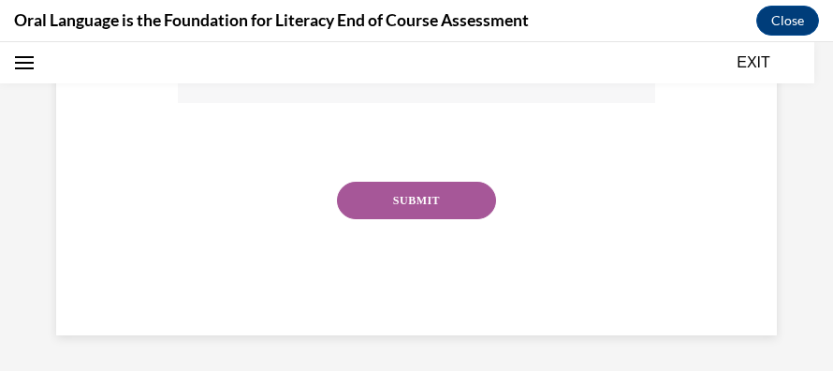
scroll to position [466, 0]
click at [382, 217] on button "SUBMIT" at bounding box center [416, 198] width 159 height 37
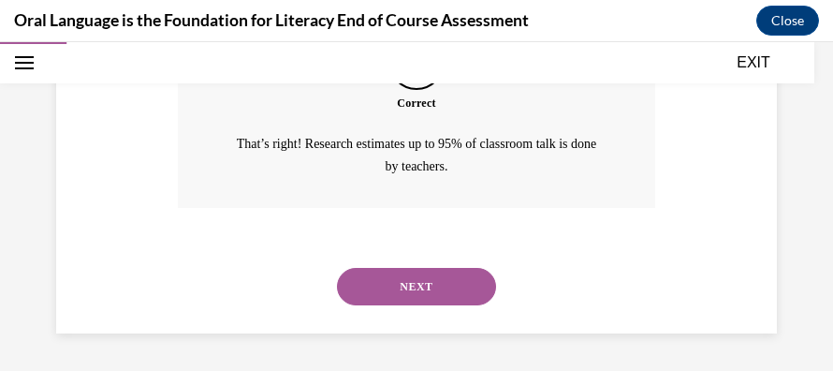
scroll to position [670, 0]
click at [389, 285] on button "NEXT" at bounding box center [416, 286] width 159 height 37
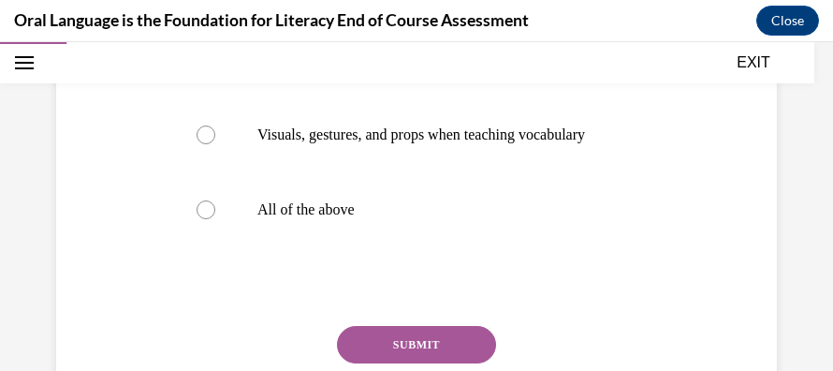
scroll to position [503, 0]
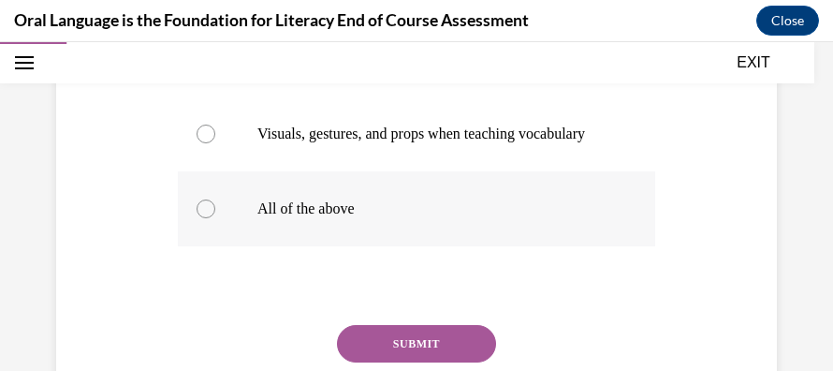
click at [208, 218] on div at bounding box center [206, 208] width 19 height 19
click at [208, 218] on input "All of the above" at bounding box center [206, 208] width 19 height 19
radio input "true"
click at [444, 358] on button "SUBMIT" at bounding box center [416, 343] width 159 height 37
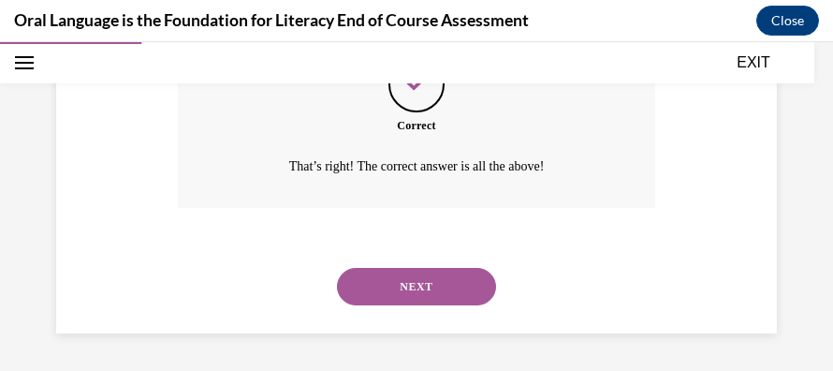
scroll to position [817, 0]
click at [443, 286] on button "NEXT" at bounding box center [416, 286] width 159 height 37
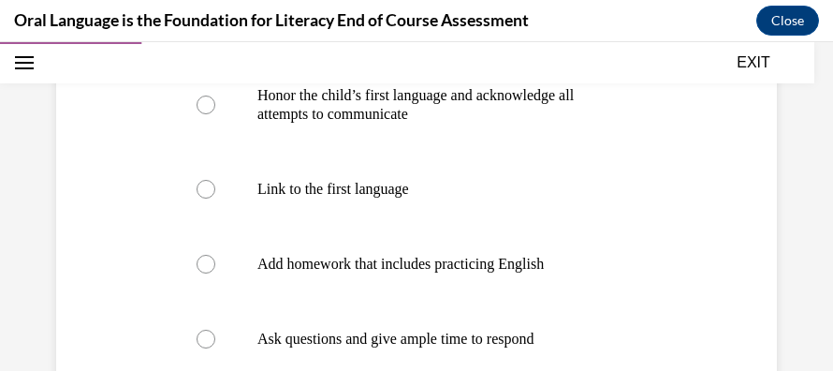
scroll to position [392, 0]
click at [202, 262] on div at bounding box center [206, 263] width 19 height 19
click at [202, 262] on input "Add homework that includes practicing English" at bounding box center [206, 263] width 19 height 19
radio input "true"
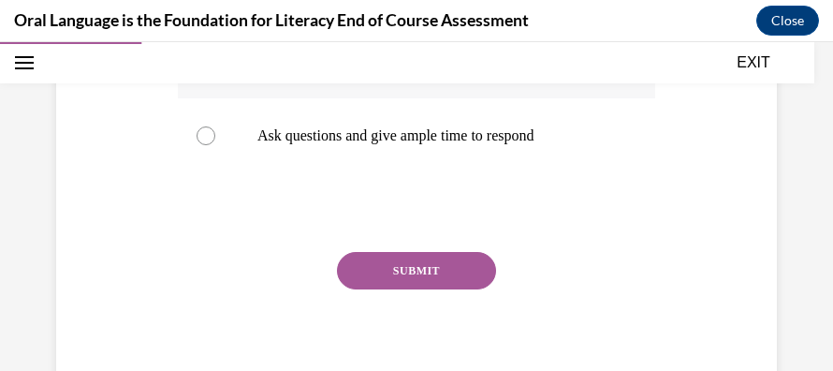
scroll to position [595, 0]
click at [412, 271] on button "SUBMIT" at bounding box center [416, 269] width 159 height 37
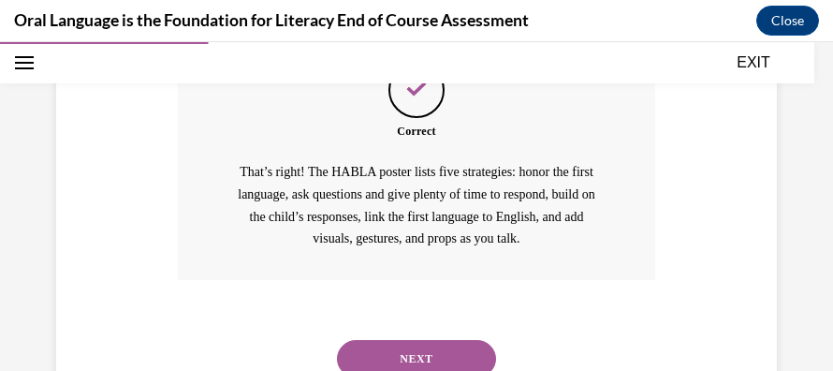
scroll to position [884, 0]
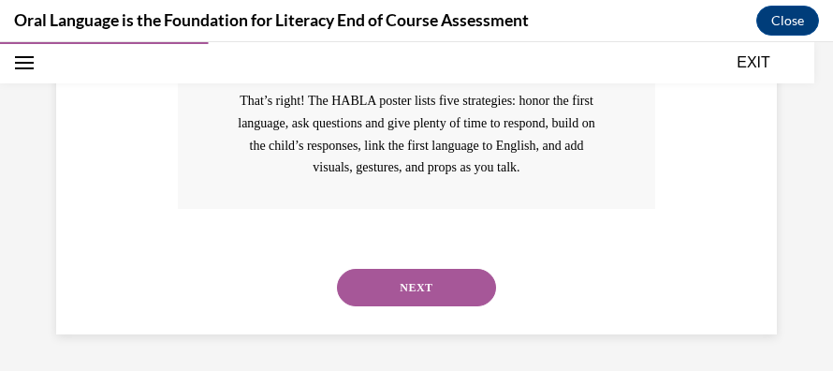
click at [412, 281] on button "NEXT" at bounding box center [416, 287] width 159 height 37
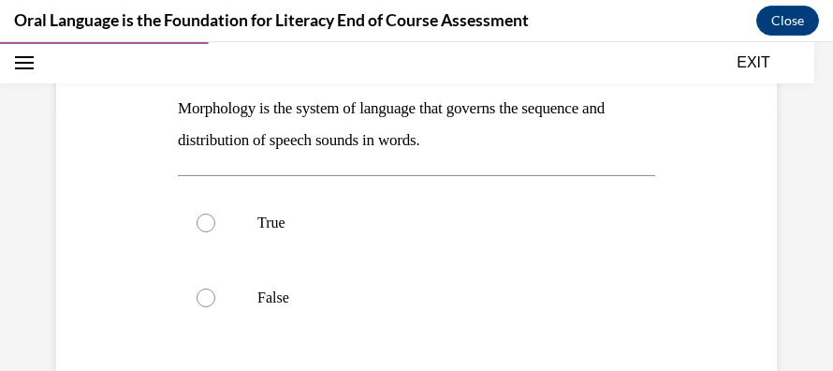
scroll to position [264, 0]
click at [200, 295] on div at bounding box center [206, 297] width 19 height 19
click at [200, 295] on input "False" at bounding box center [206, 297] width 19 height 19
radio input "true"
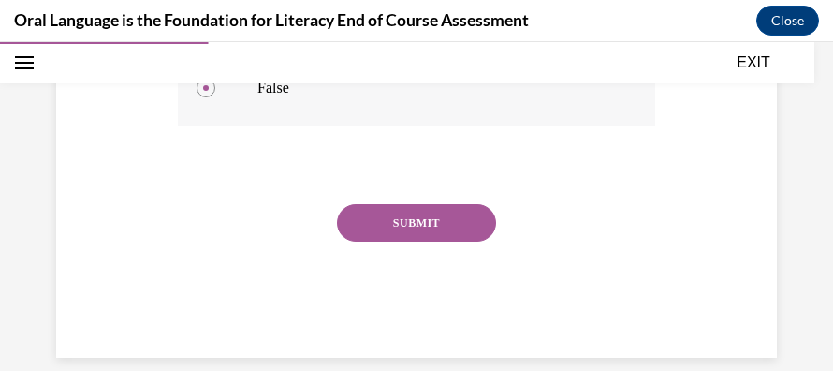
scroll to position [479, 0]
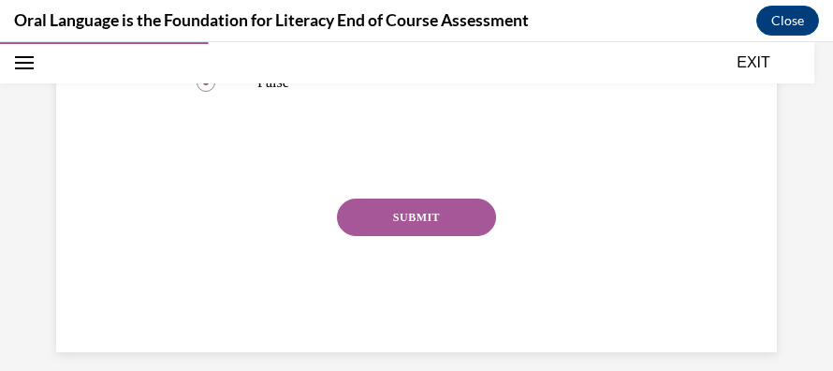
click at [389, 221] on button "SUBMIT" at bounding box center [416, 216] width 159 height 37
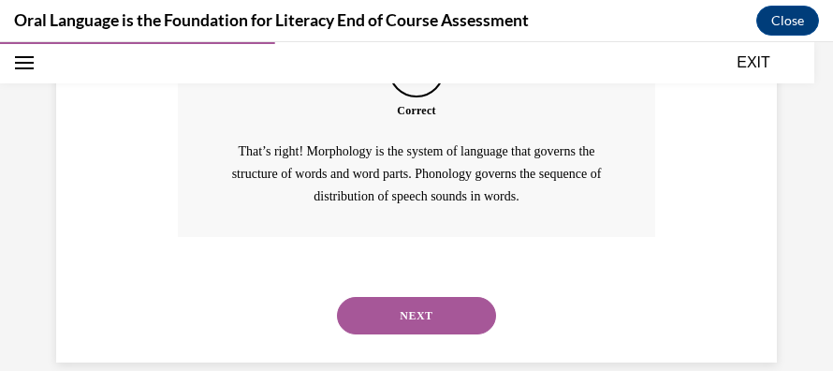
scroll to position [693, 0]
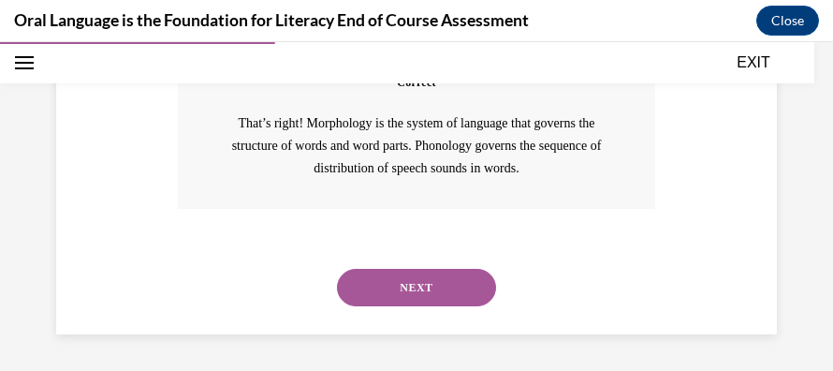
click at [406, 279] on button "NEXT" at bounding box center [416, 287] width 159 height 37
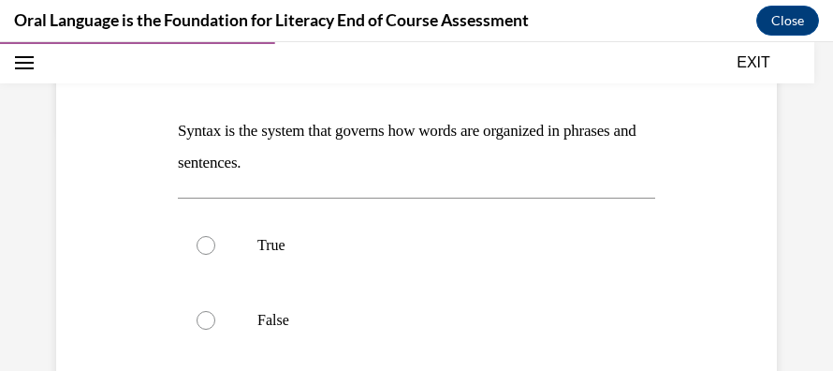
scroll to position [247, 0]
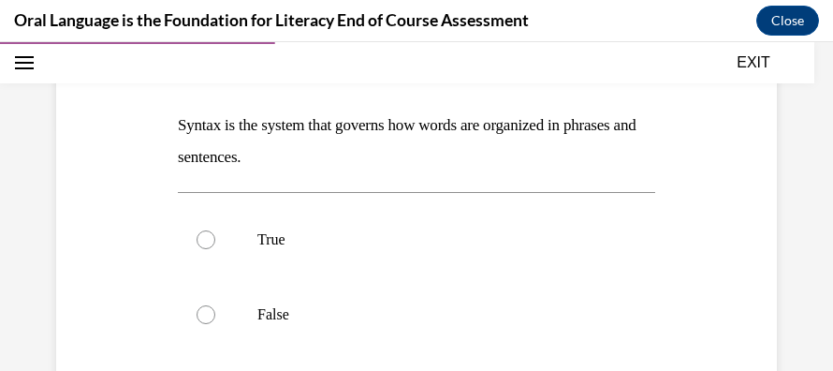
click at [406, 279] on label "False" at bounding box center [416, 314] width 477 height 75
click at [215, 305] on input "False" at bounding box center [206, 314] width 19 height 19
radio input "true"
click at [202, 240] on div at bounding box center [206, 239] width 19 height 19
click at [202, 240] on input "True" at bounding box center [206, 239] width 19 height 19
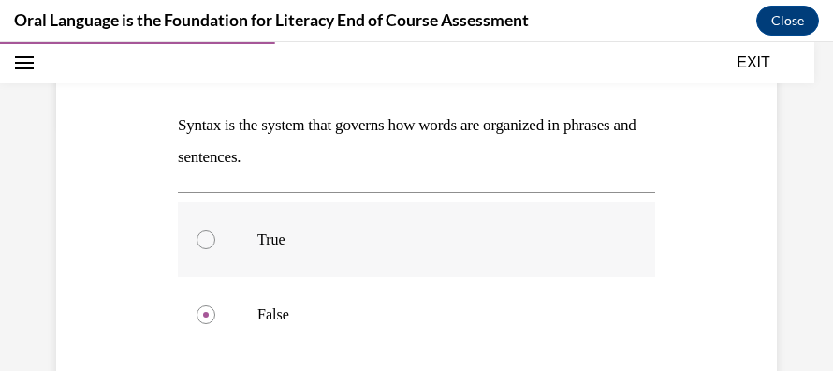
radio input "true"
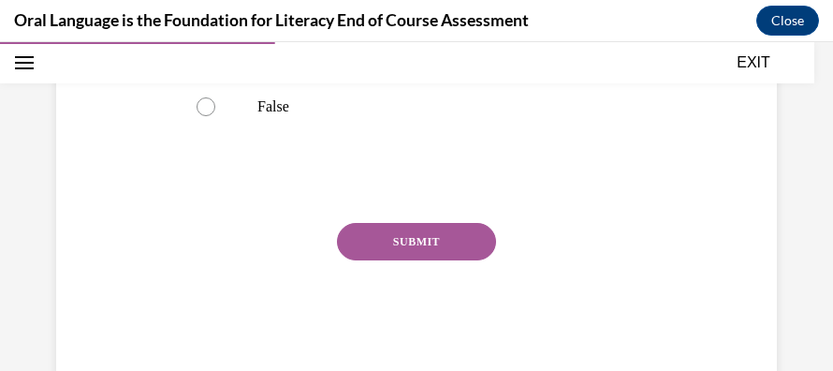
scroll to position [459, 0]
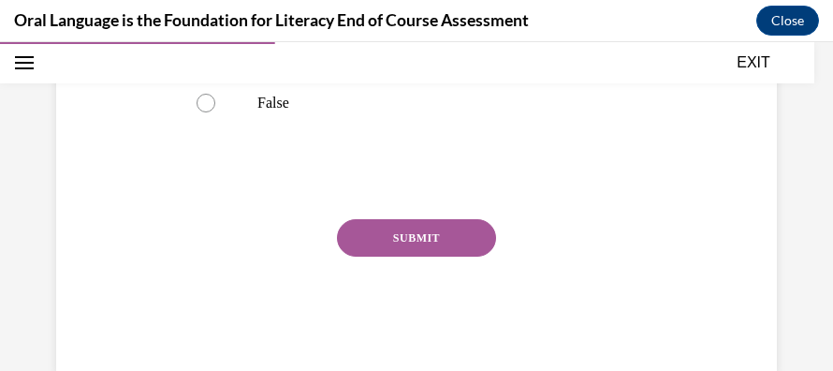
click at [379, 246] on button "SUBMIT" at bounding box center [416, 237] width 159 height 37
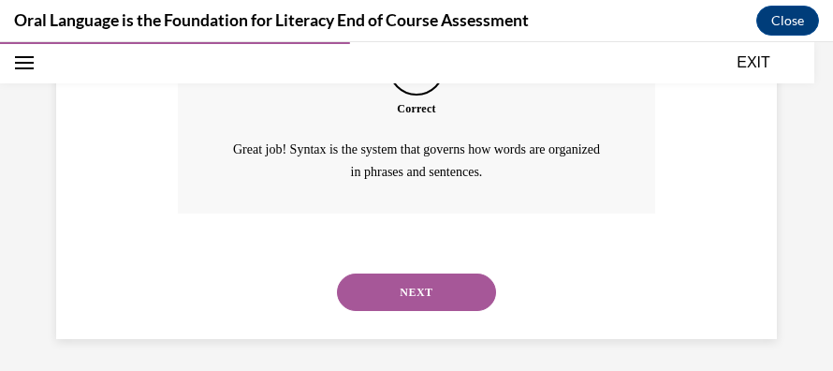
scroll to position [670, 0]
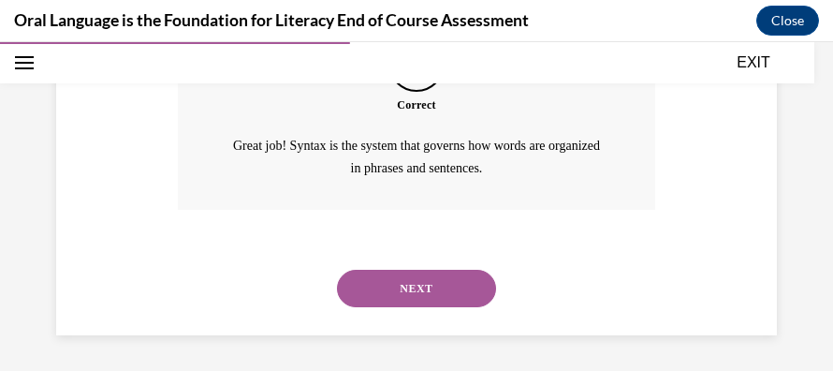
click at [400, 287] on button "NEXT" at bounding box center [416, 288] width 159 height 37
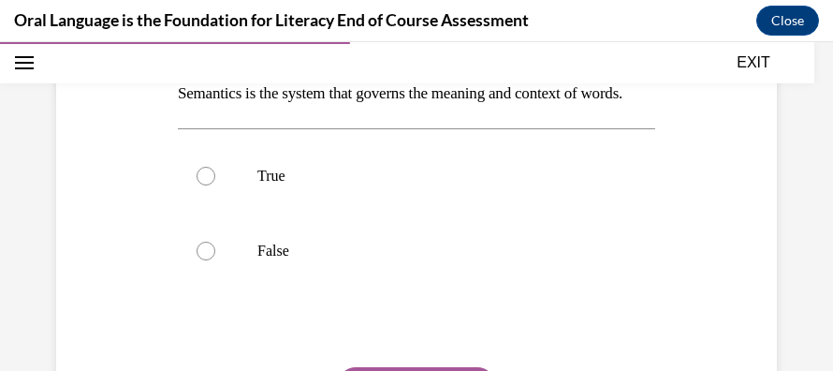
scroll to position [296, 0]
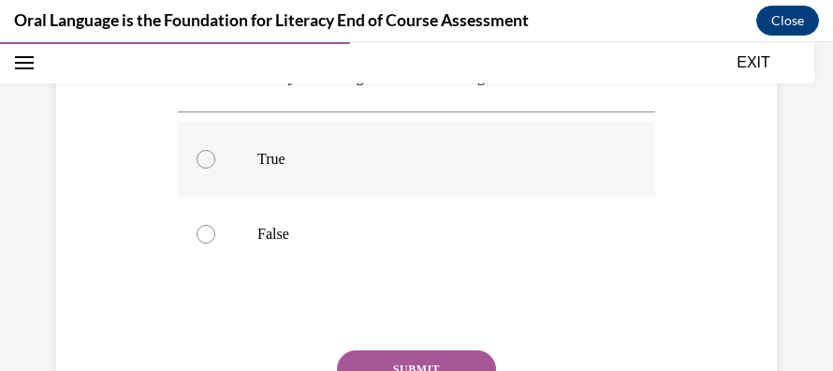
click at [204, 168] on div at bounding box center [206, 159] width 19 height 19
click at [204, 168] on input "True" at bounding box center [206, 159] width 19 height 19
radio input "true"
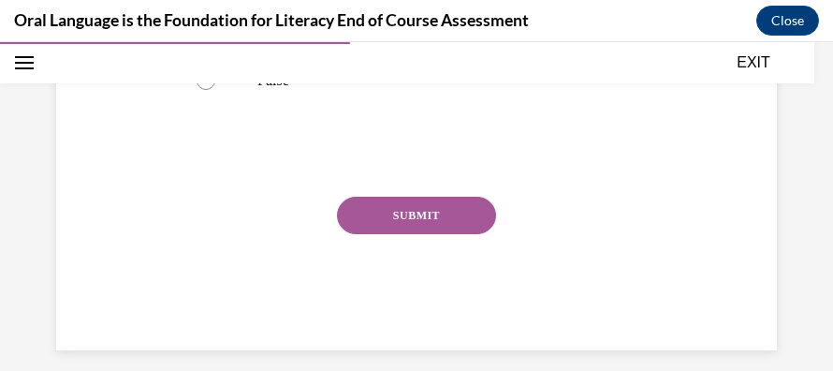
scroll to position [497, 0]
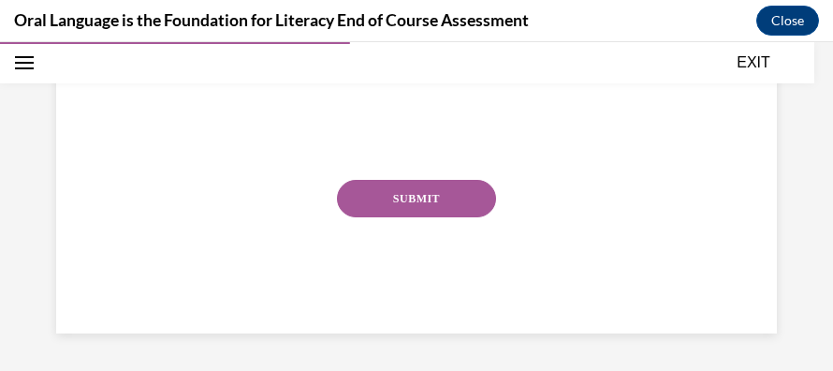
click at [391, 196] on button "SUBMIT" at bounding box center [416, 198] width 159 height 37
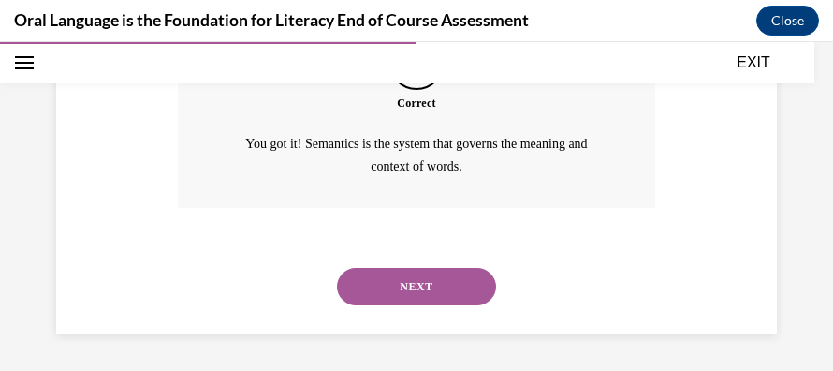
scroll to position [670, 0]
click at [404, 283] on button "NEXT" at bounding box center [416, 286] width 159 height 37
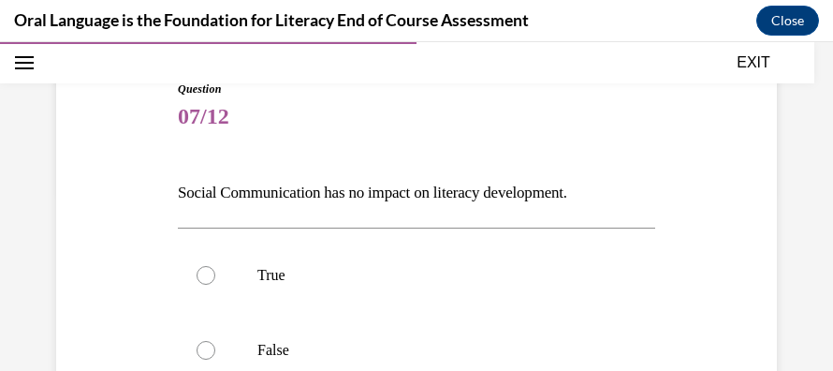
scroll to position [189, 0]
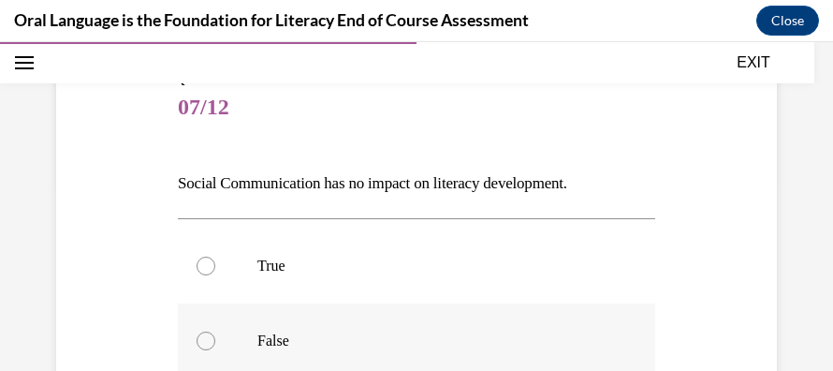
click at [203, 343] on div at bounding box center [206, 340] width 19 height 19
click at [203, 343] on input "False" at bounding box center [206, 340] width 19 height 19
radio input "true"
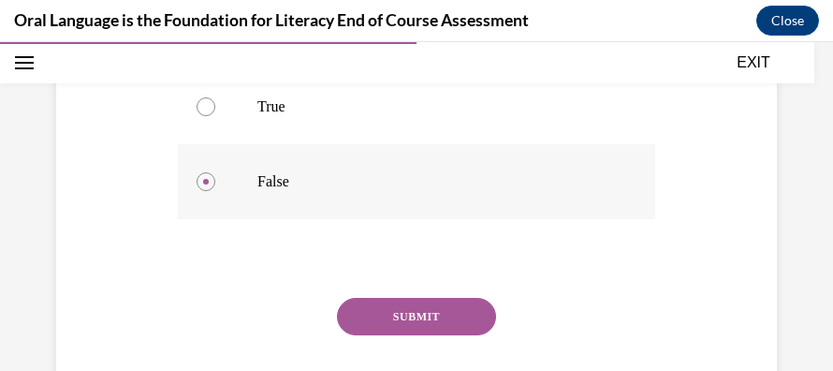
scroll to position [352, 0]
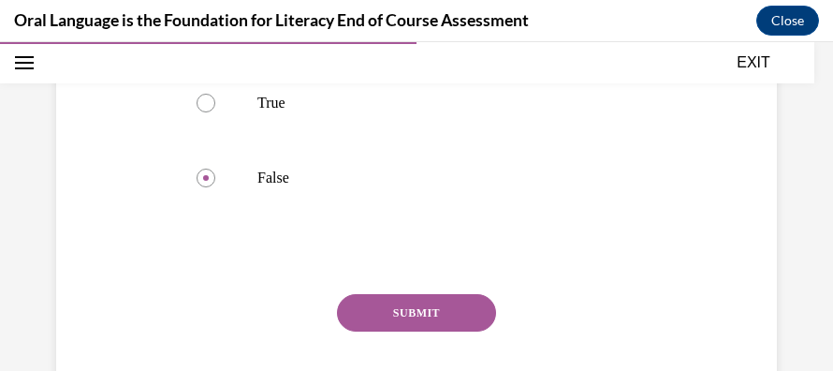
click at [393, 316] on button "SUBMIT" at bounding box center [416, 312] width 159 height 37
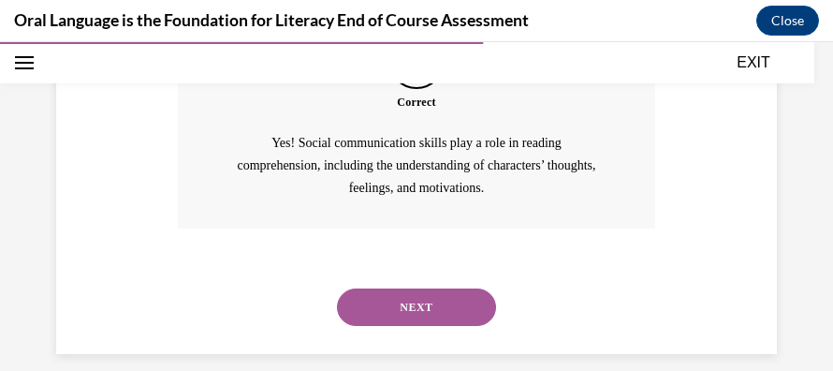
scroll to position [661, 0]
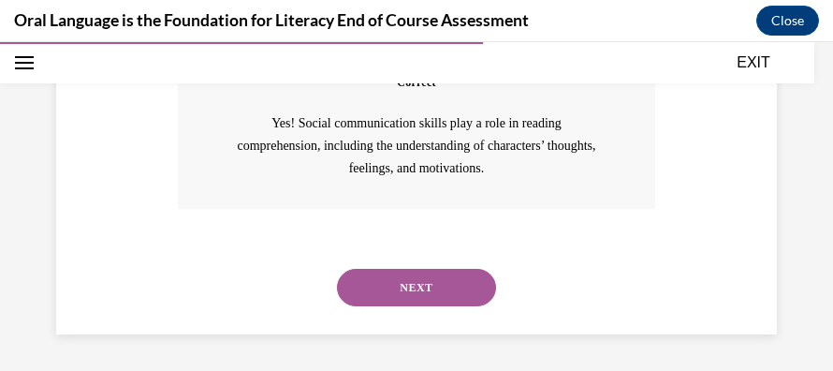
click at [409, 286] on button "NEXT" at bounding box center [416, 287] width 159 height 37
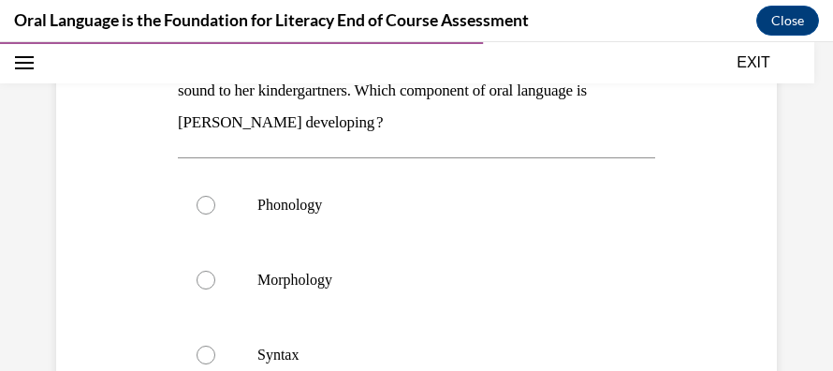
scroll to position [294, 0]
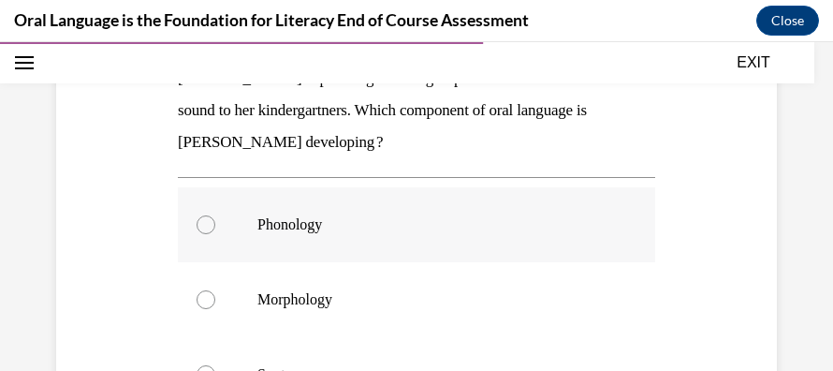
click at [200, 213] on label "Phonology" at bounding box center [416, 224] width 477 height 75
click at [200, 215] on input "Phonology" at bounding box center [206, 224] width 19 height 19
radio input "true"
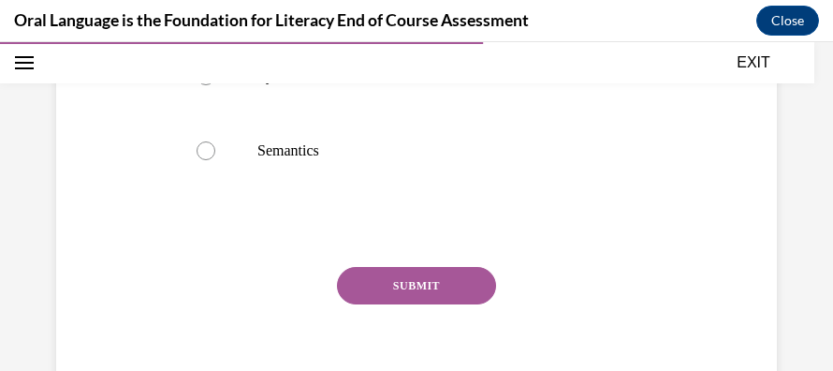
scroll to position [593, 0]
click at [378, 275] on button "SUBMIT" at bounding box center [416, 284] width 159 height 37
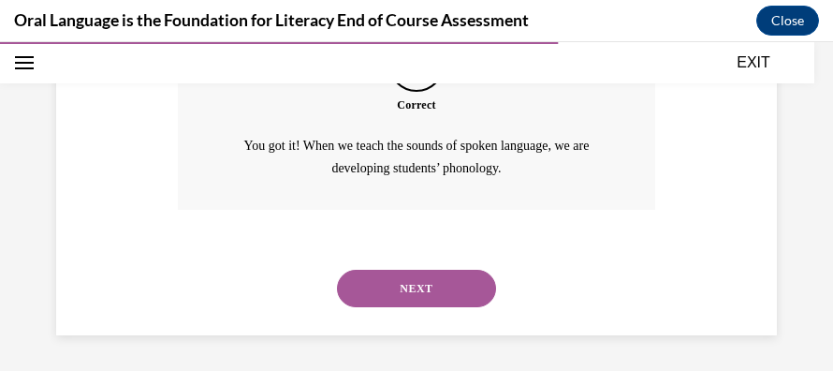
scroll to position [852, 0]
click at [381, 278] on button "NEXT" at bounding box center [416, 288] width 159 height 37
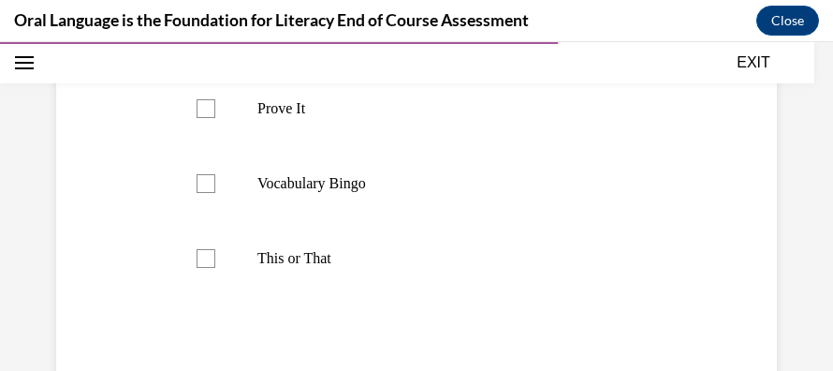
scroll to position [494, 0]
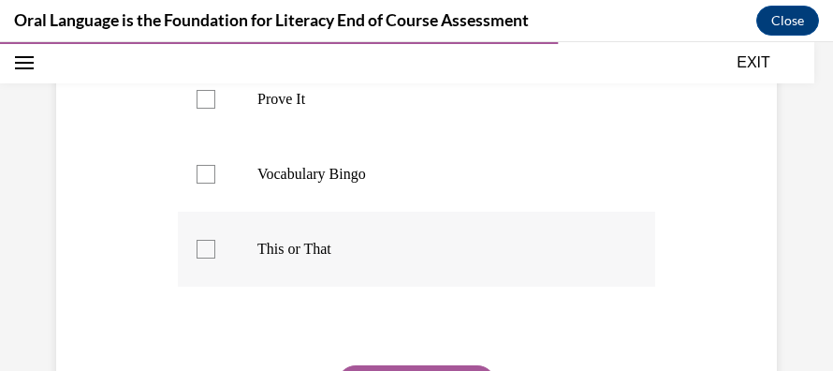
click at [199, 258] on div at bounding box center [206, 249] width 19 height 19
click at [199, 258] on input "This or That" at bounding box center [206, 249] width 19 height 19
checkbox input "true"
click at [204, 118] on label "Prove It" at bounding box center [416, 99] width 477 height 75
click at [204, 109] on input "Prove It" at bounding box center [206, 99] width 19 height 19
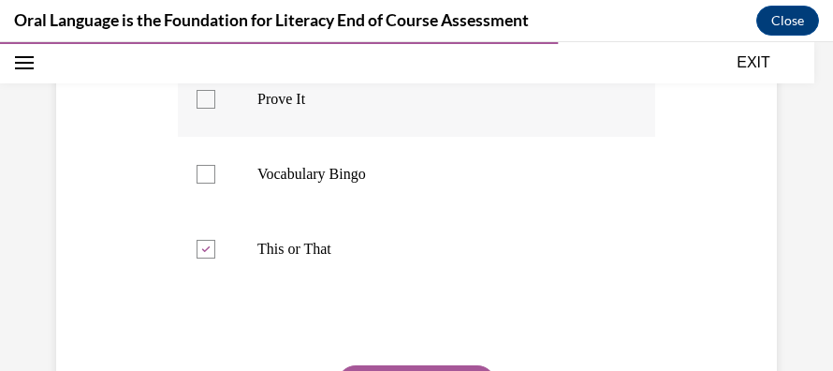
checkbox input "true"
click at [209, 183] on div at bounding box center [206, 174] width 19 height 19
click at [209, 183] on input "Vocabulary Bingo" at bounding box center [206, 174] width 19 height 19
checkbox input "true"
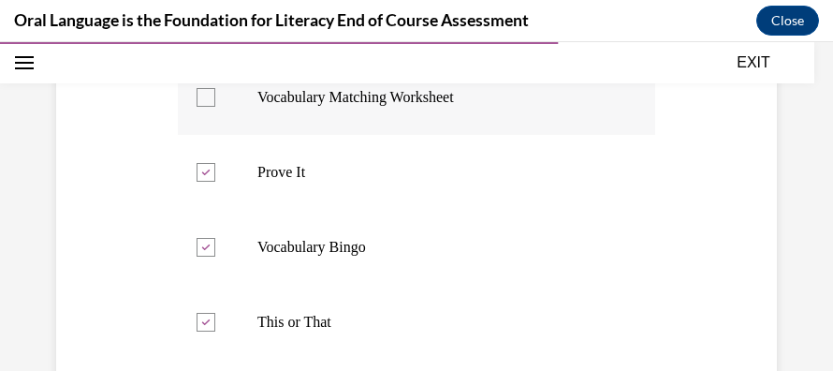
scroll to position [421, 0]
click at [208, 107] on div at bounding box center [206, 97] width 19 height 19
click at [208, 107] on input "Vocabulary Matching Worksheet" at bounding box center [206, 97] width 19 height 19
checkbox input "true"
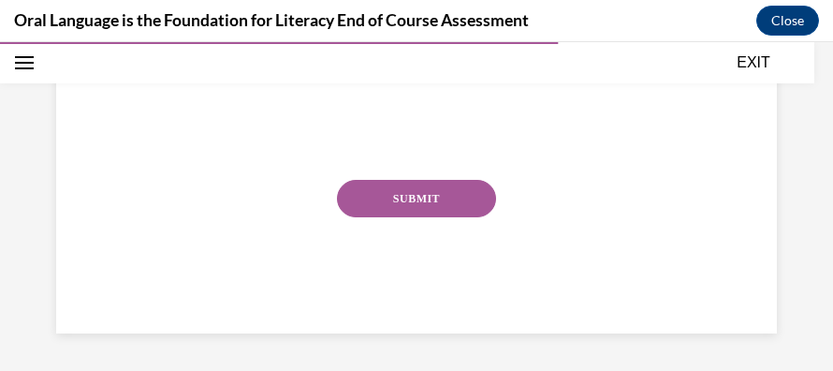
scroll to position [687, 0]
click at [379, 217] on button "SUBMIT" at bounding box center [416, 198] width 159 height 37
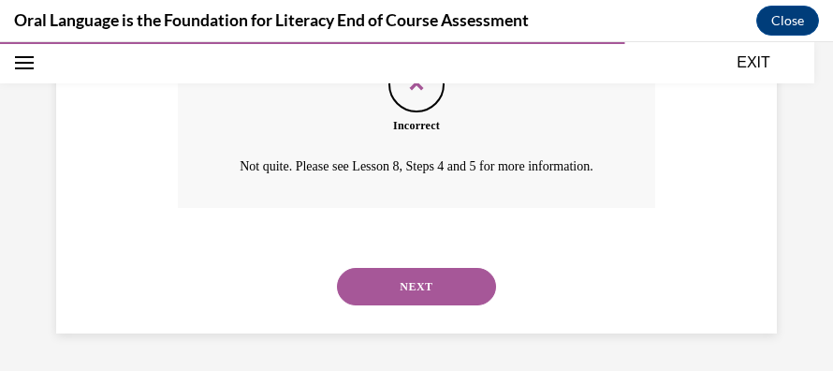
scroll to position [884, 0]
click at [418, 285] on button "NEXT" at bounding box center [416, 286] width 159 height 37
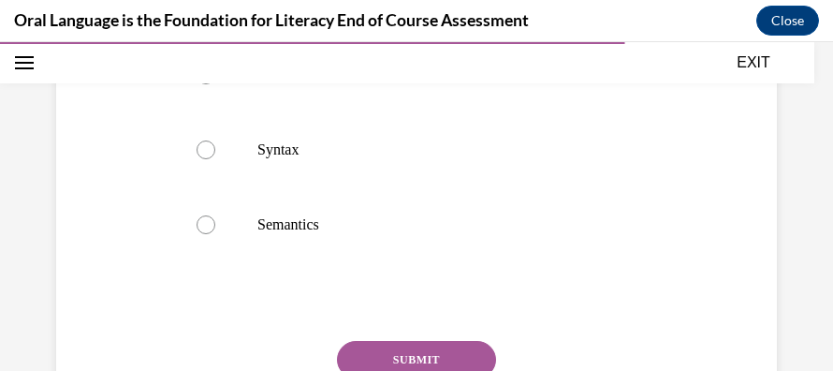
scroll to position [488, 0]
click at [205, 142] on div at bounding box center [206, 148] width 19 height 19
click at [205, 142] on input "Syntax" at bounding box center [206, 148] width 19 height 19
radio input "true"
click at [378, 359] on button "SUBMIT" at bounding box center [416, 358] width 159 height 37
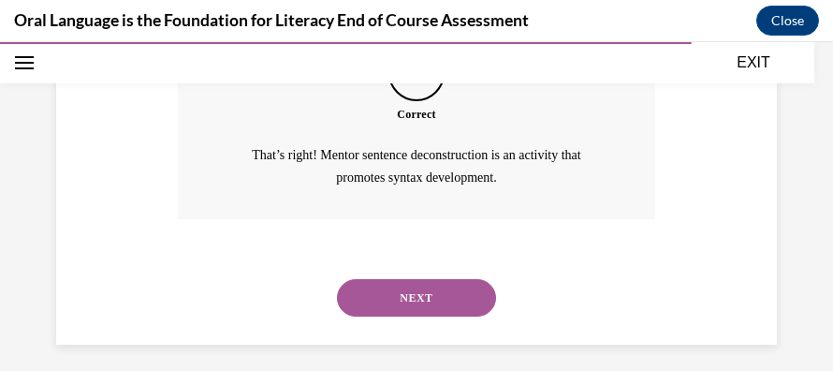
scroll to position [820, 0]
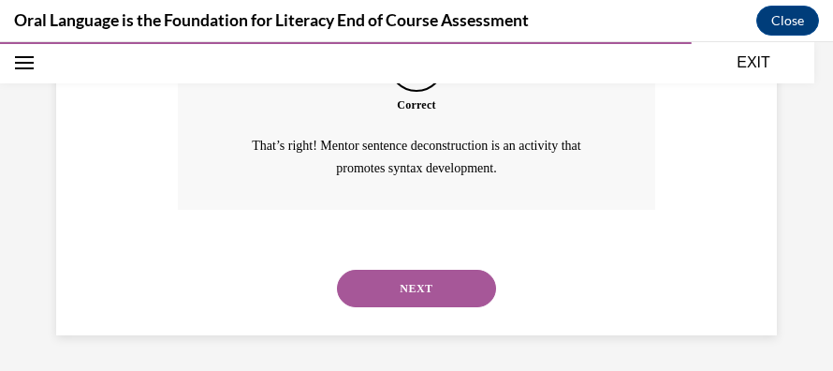
click at [389, 281] on button "NEXT" at bounding box center [416, 288] width 159 height 37
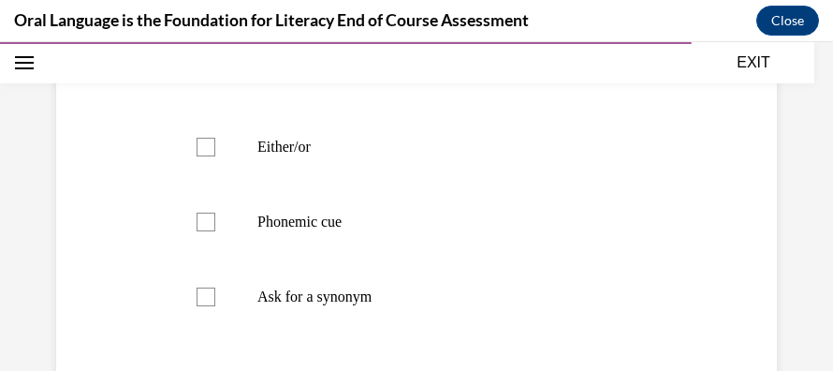
scroll to position [447, 0]
click at [203, 287] on div at bounding box center [206, 295] width 19 height 19
click at [203, 287] on input "Ask for a synonym" at bounding box center [206, 295] width 19 height 19
checkbox input "true"
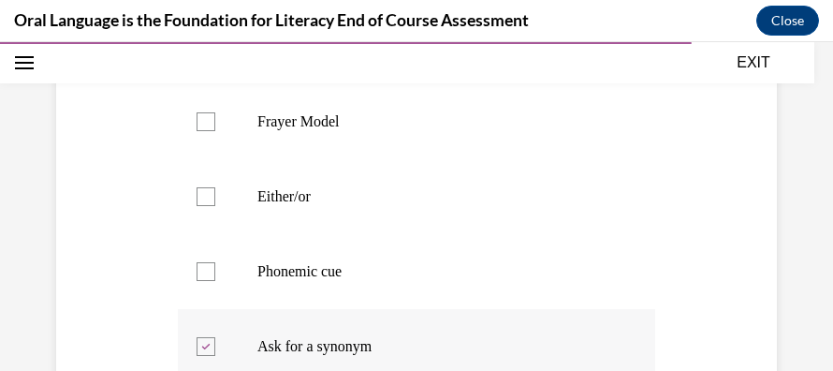
scroll to position [411, 0]
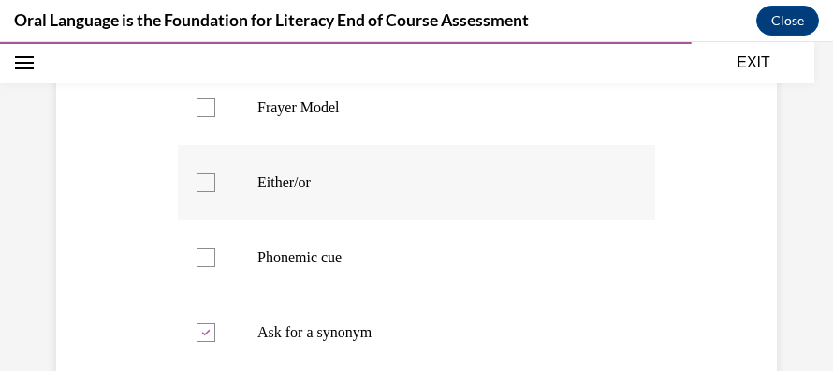
click at [200, 178] on div at bounding box center [206, 182] width 19 height 19
click at [200, 178] on input "Either/or" at bounding box center [206, 182] width 19 height 19
checkbox input "true"
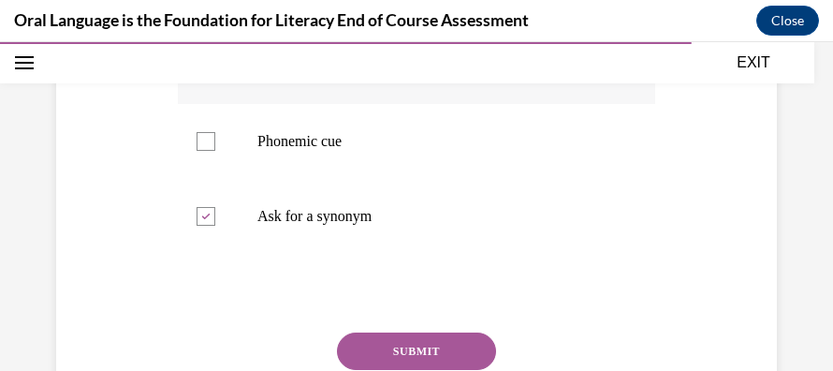
scroll to position [581, 0]
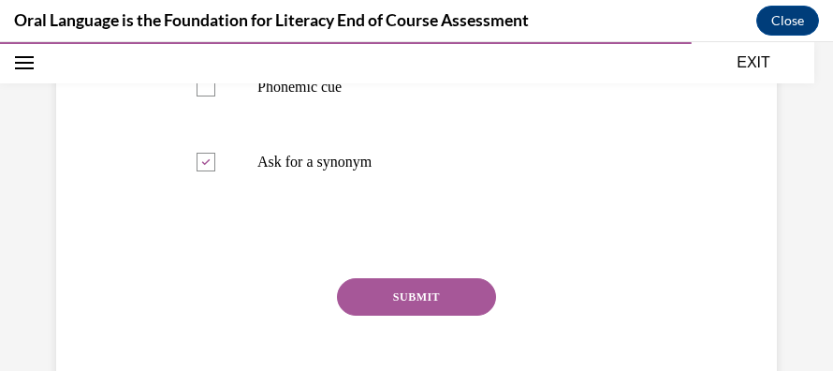
click at [409, 290] on button "SUBMIT" at bounding box center [416, 296] width 159 height 37
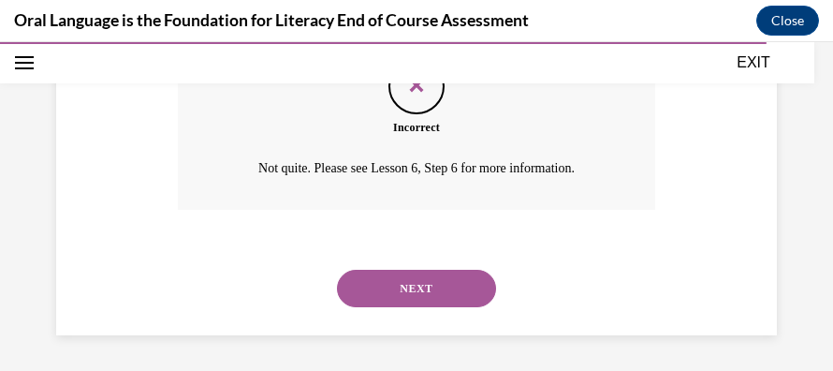
scroll to position [830, 0]
click at [409, 290] on button "NEXT" at bounding box center [416, 287] width 159 height 37
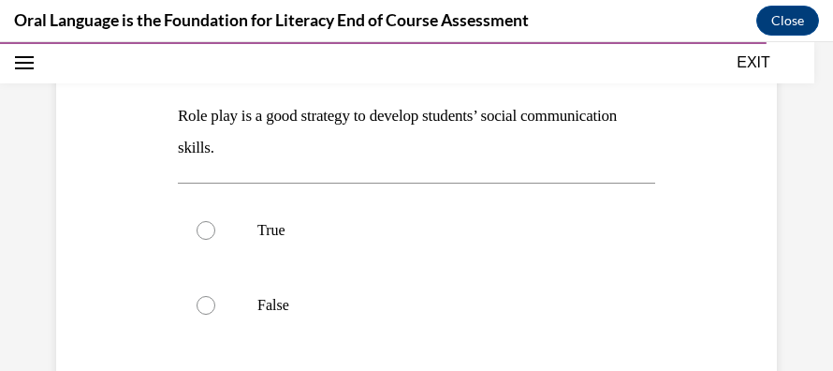
scroll to position [262, 0]
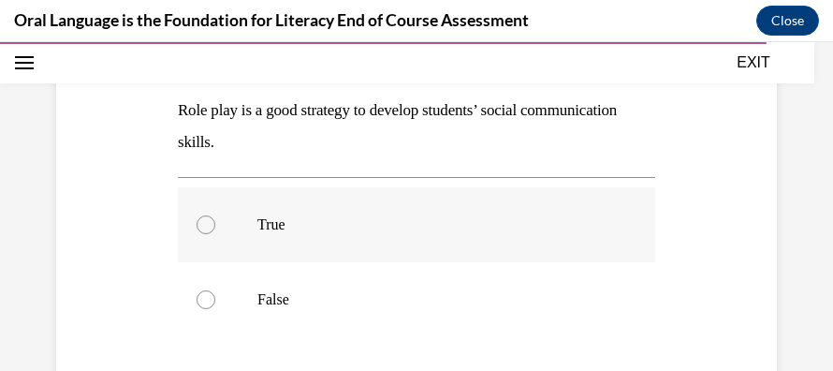
click at [200, 226] on div at bounding box center [206, 224] width 19 height 19
click at [200, 226] on input "True" at bounding box center [206, 224] width 19 height 19
radio input "true"
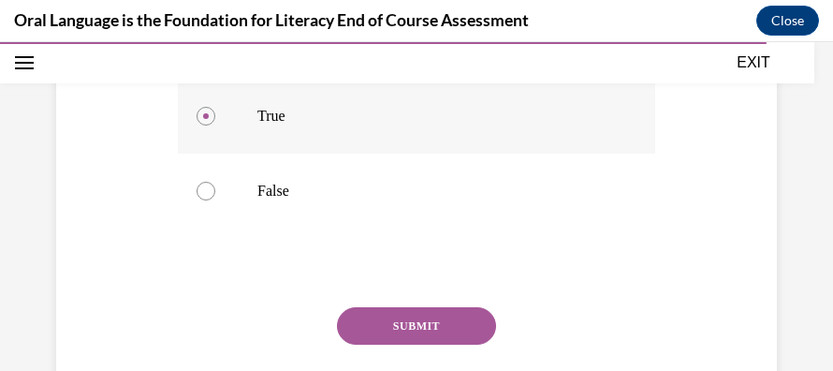
scroll to position [388, 0]
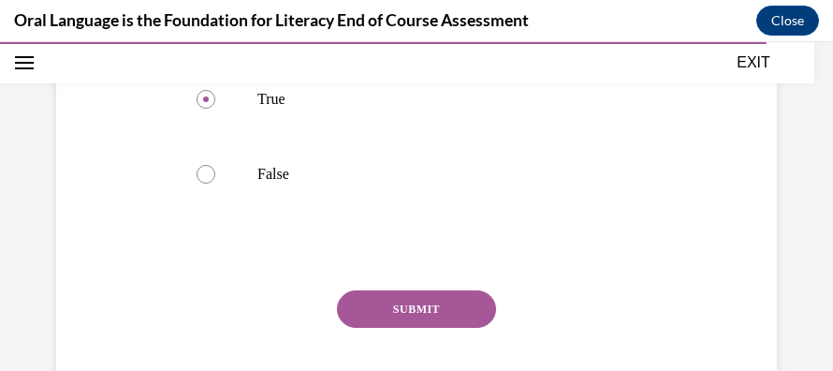
click at [373, 315] on button "SUBMIT" at bounding box center [416, 308] width 159 height 37
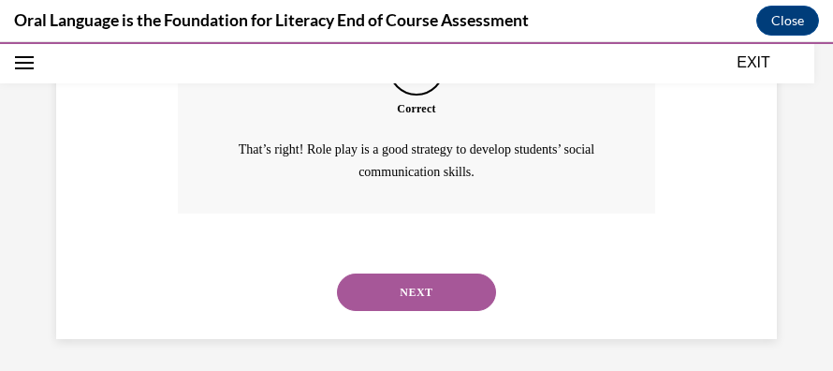
scroll to position [670, 0]
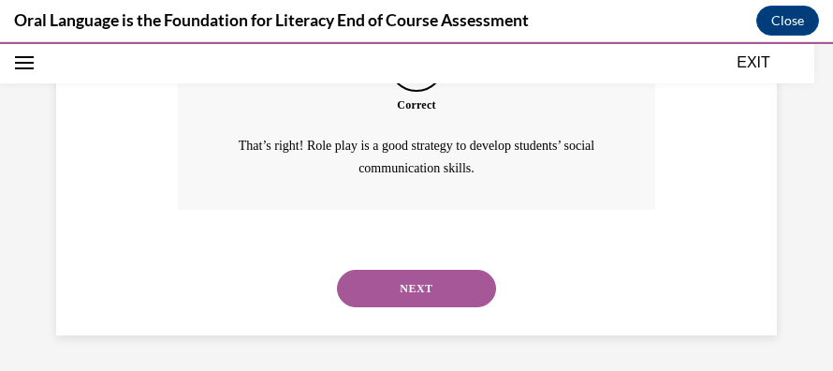
click at [408, 279] on button "NEXT" at bounding box center [416, 288] width 159 height 37
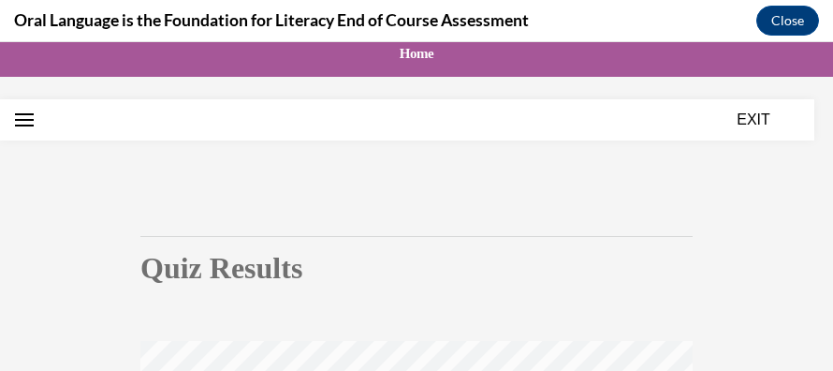
scroll to position [0, 0]
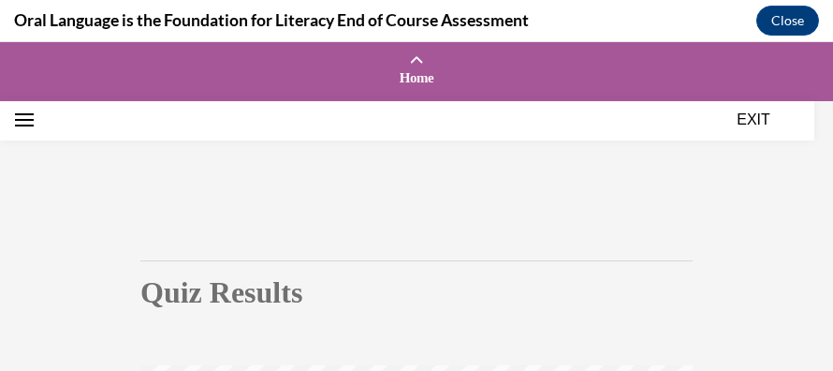
click at [754, 118] on button "EXIT" at bounding box center [753, 120] width 112 height 22
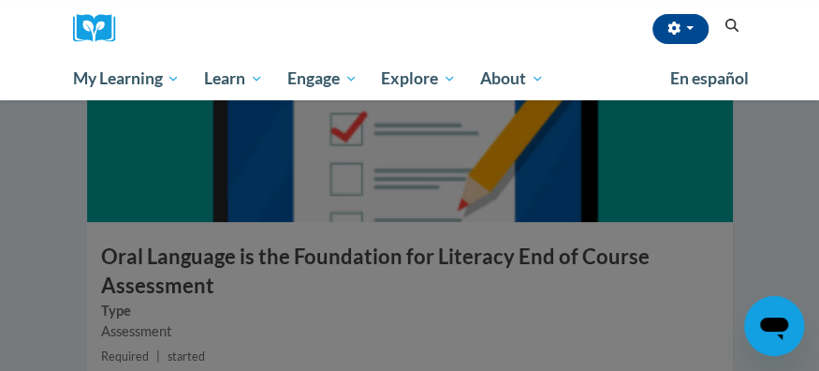
scroll to position [4971, 0]
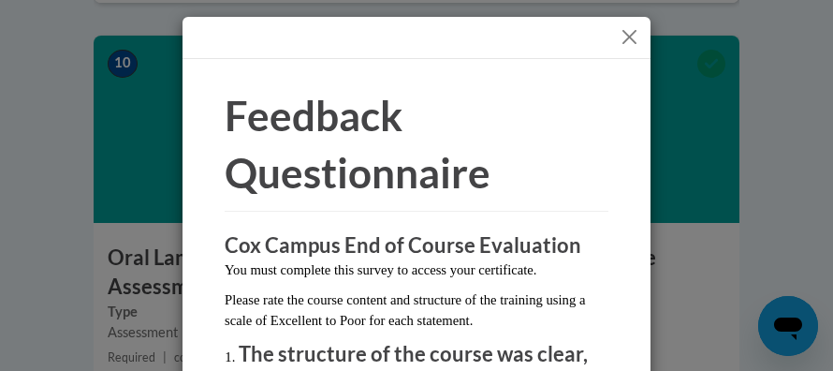
click at [626, 31] on button "Close" at bounding box center [629, 36] width 23 height 23
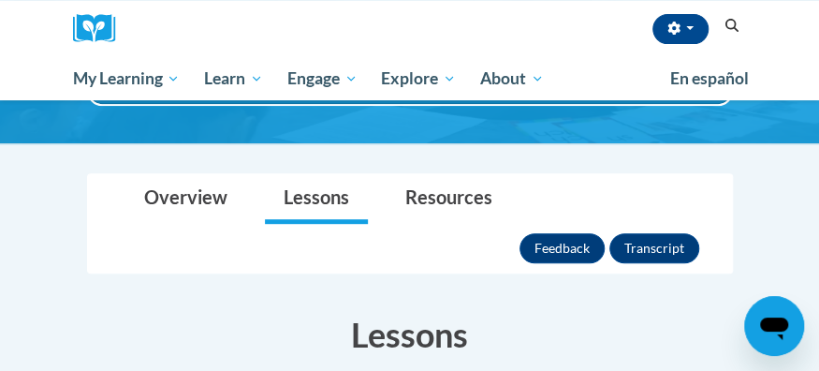
scroll to position [247, 0]
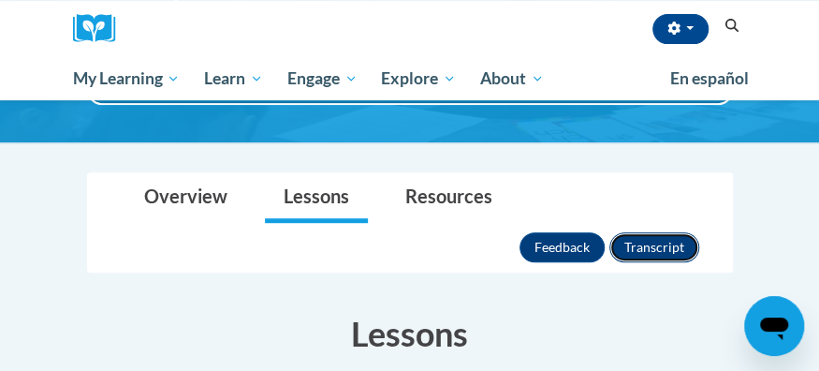
click at [645, 232] on button "Transcript" at bounding box center [654, 247] width 90 height 30
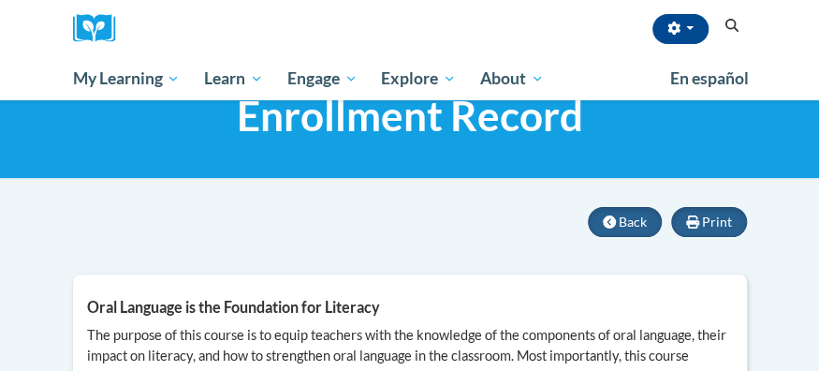
scroll to position [64, 0]
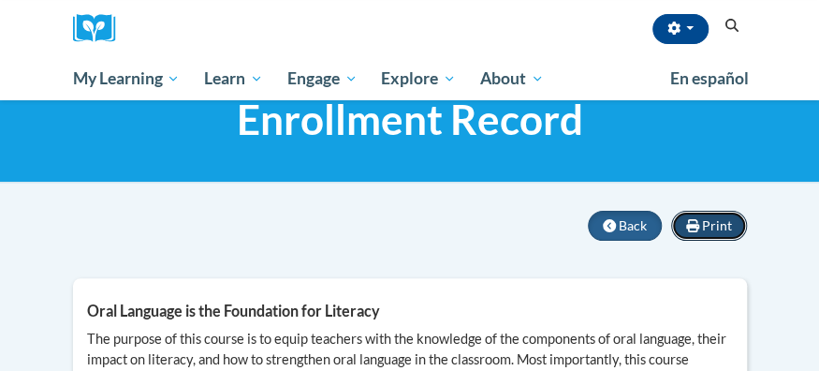
click at [704, 223] on span "Print" at bounding box center [717, 225] width 30 height 16
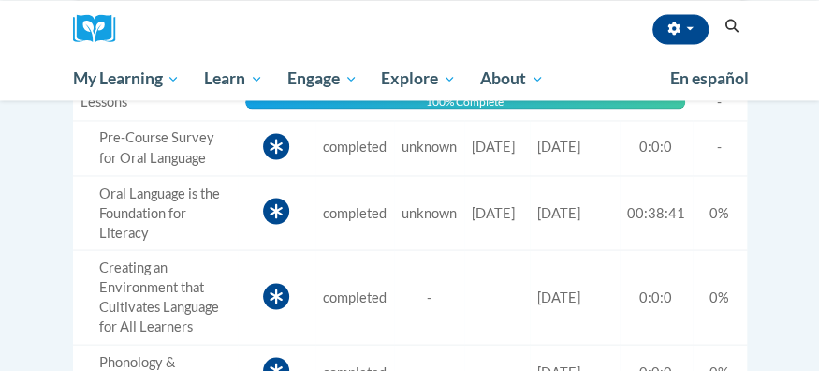
scroll to position [1067, 0]
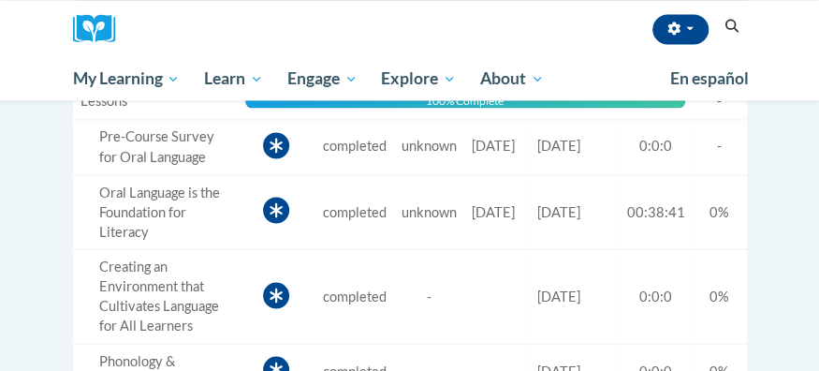
click at [745, 168] on td "Score -" at bounding box center [720, 146] width 54 height 55
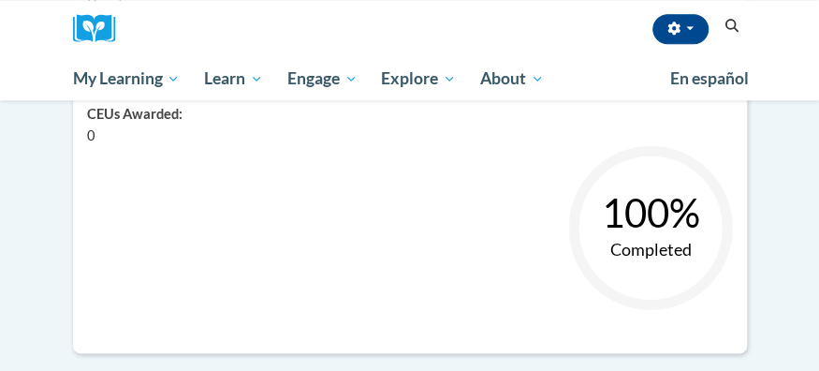
scroll to position [715, 0]
